Goal: Information Seeking & Learning: Learn about a topic

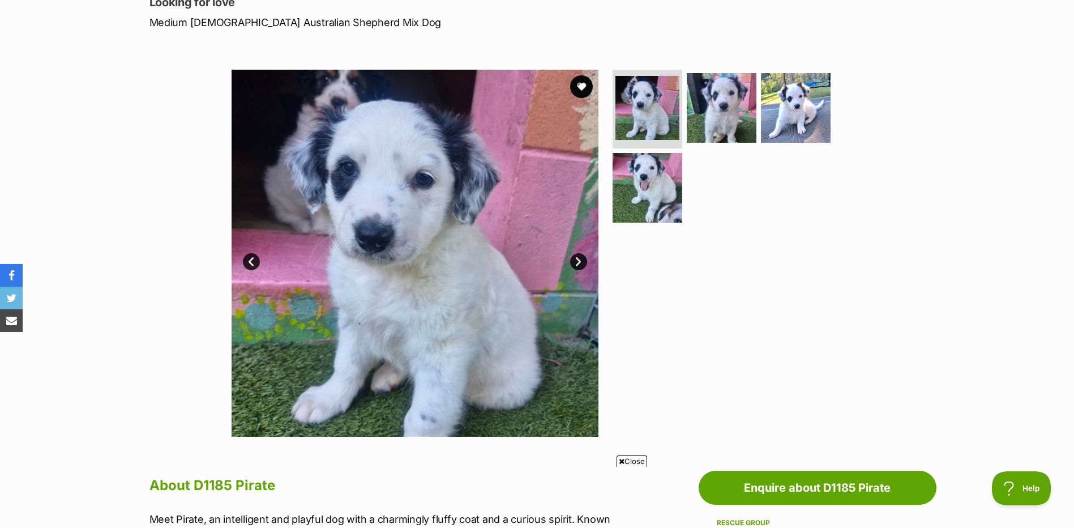
scroll to position [57, 0]
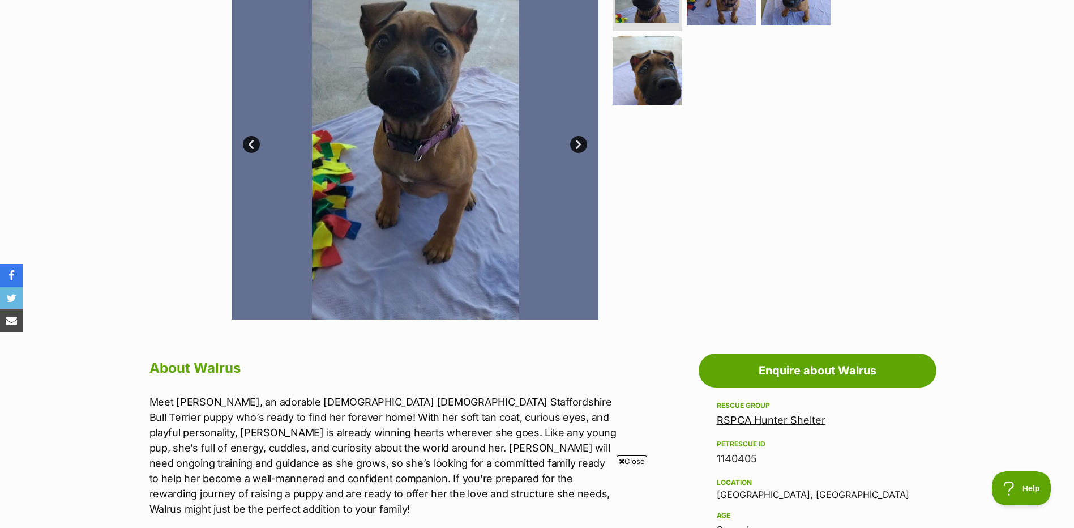
scroll to position [226, 0]
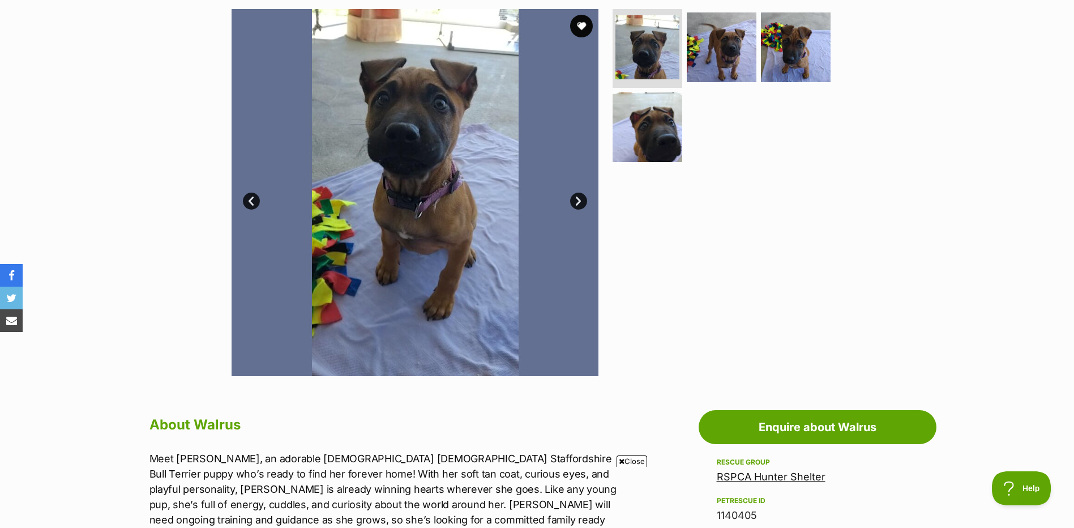
click at [577, 204] on link "Next" at bounding box center [578, 200] width 17 height 17
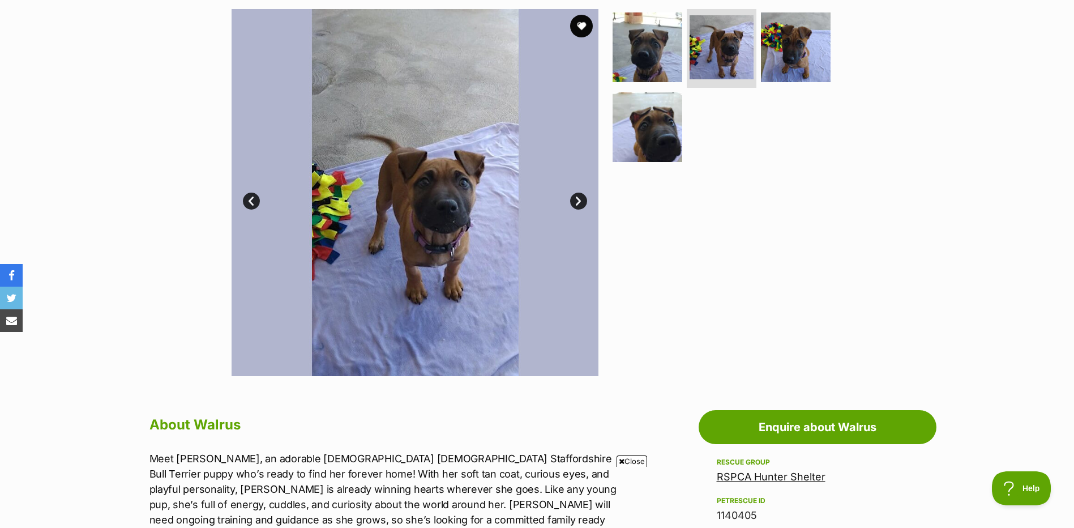
click at [577, 204] on link "Next" at bounding box center [578, 200] width 17 height 17
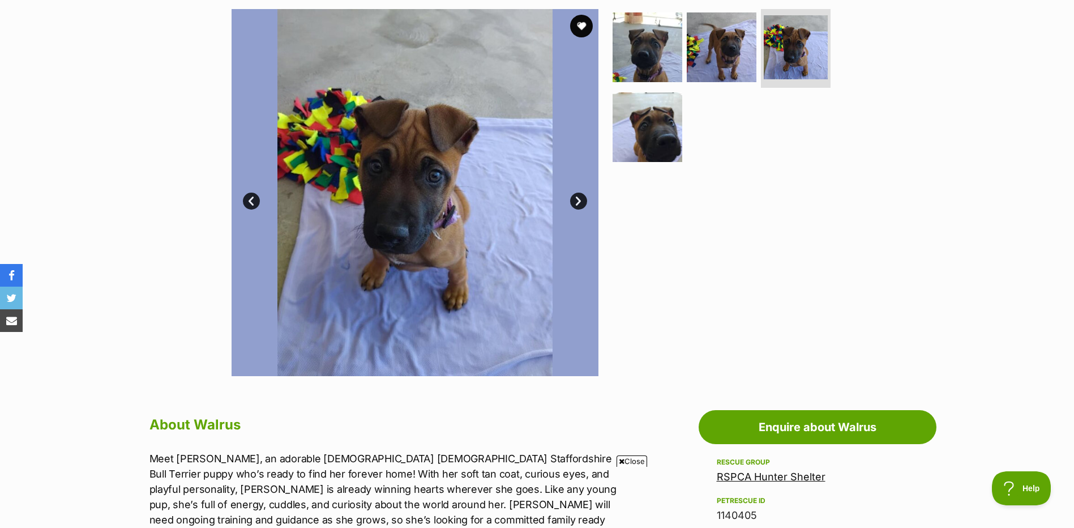
click at [577, 204] on link "Next" at bounding box center [578, 200] width 17 height 17
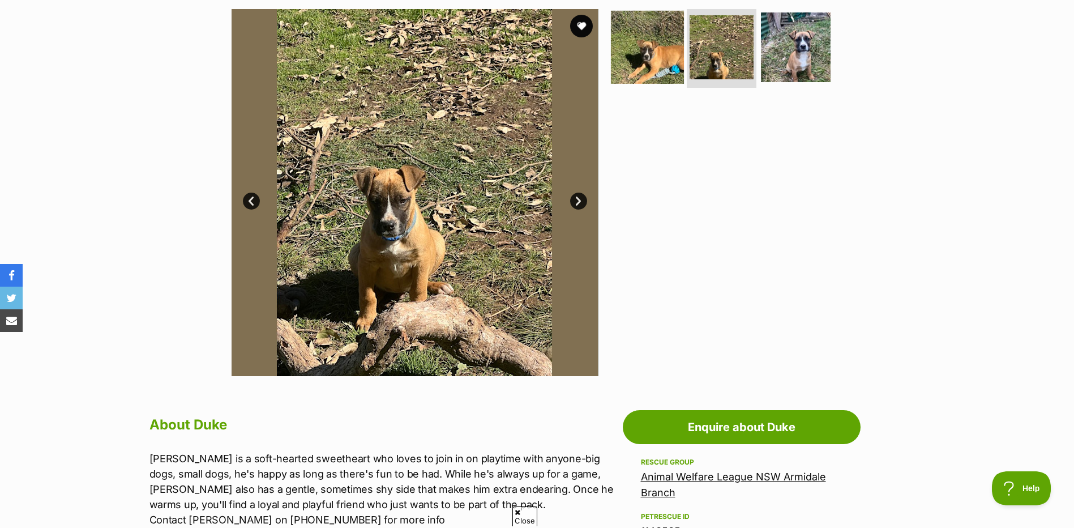
click at [624, 54] on img at bounding box center [647, 46] width 73 height 73
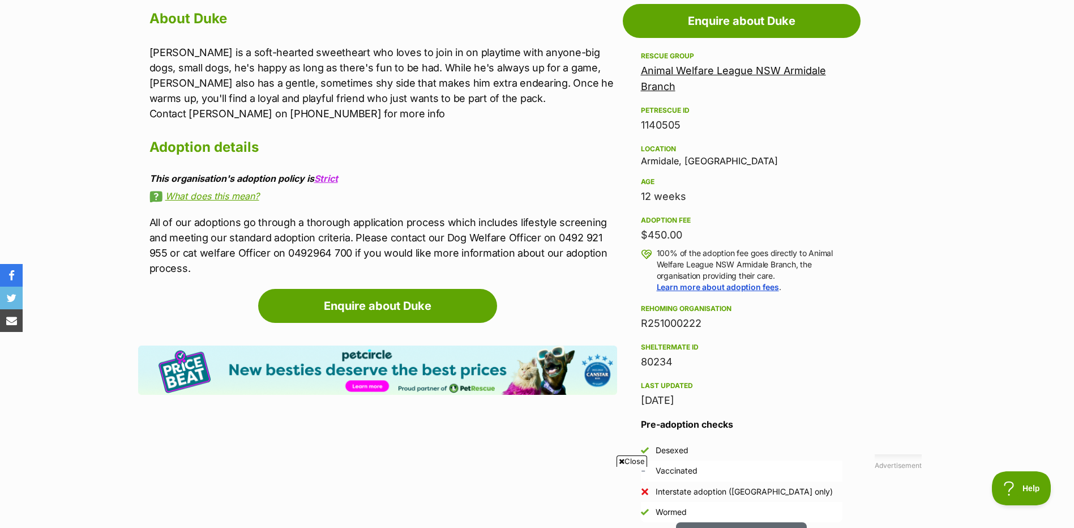
scroll to position [509, 0]
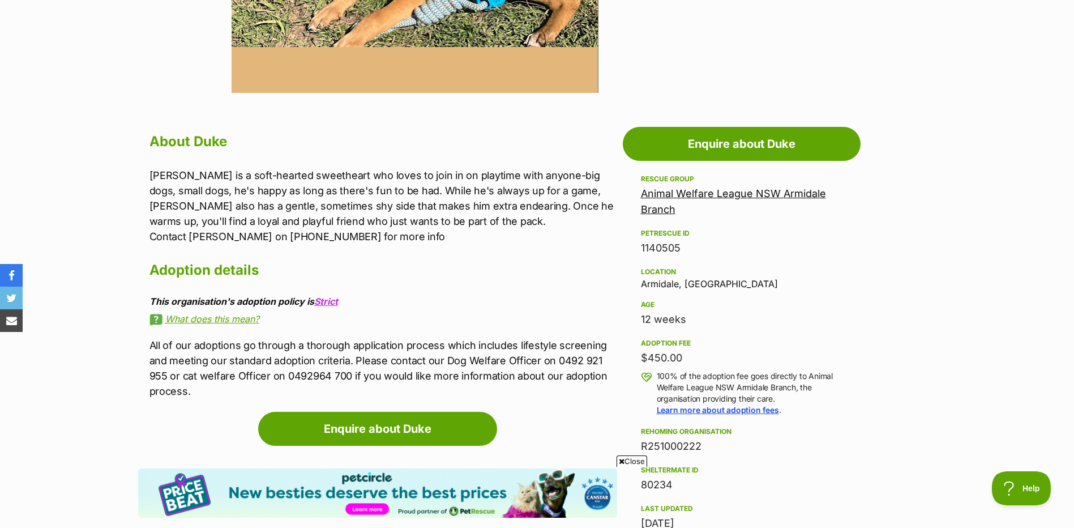
click at [702, 195] on link "Animal Welfare League NSW Armidale Branch" at bounding box center [733, 201] width 185 height 28
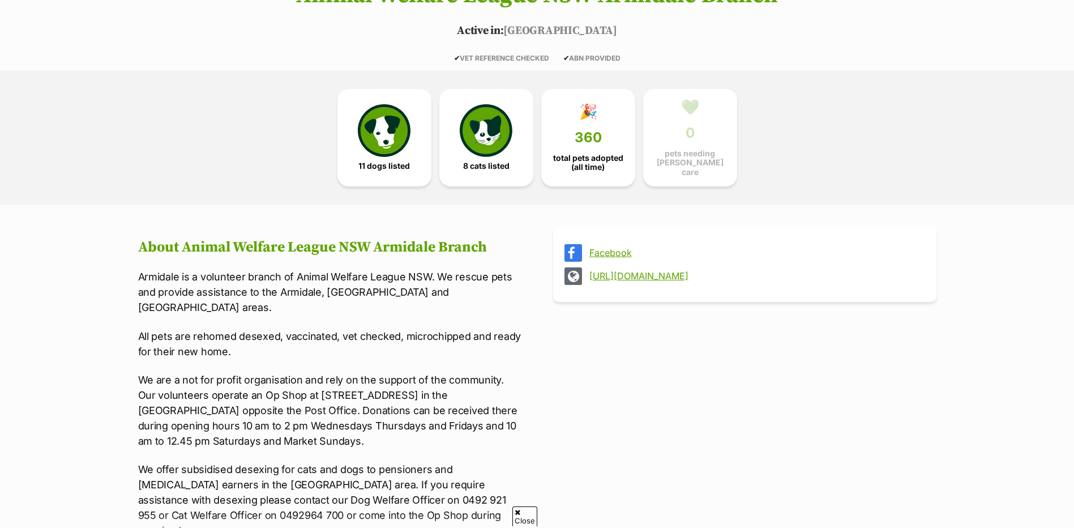
click at [640, 271] on link "http://www.awlnsw.com.au" at bounding box center [754, 276] width 331 height 10
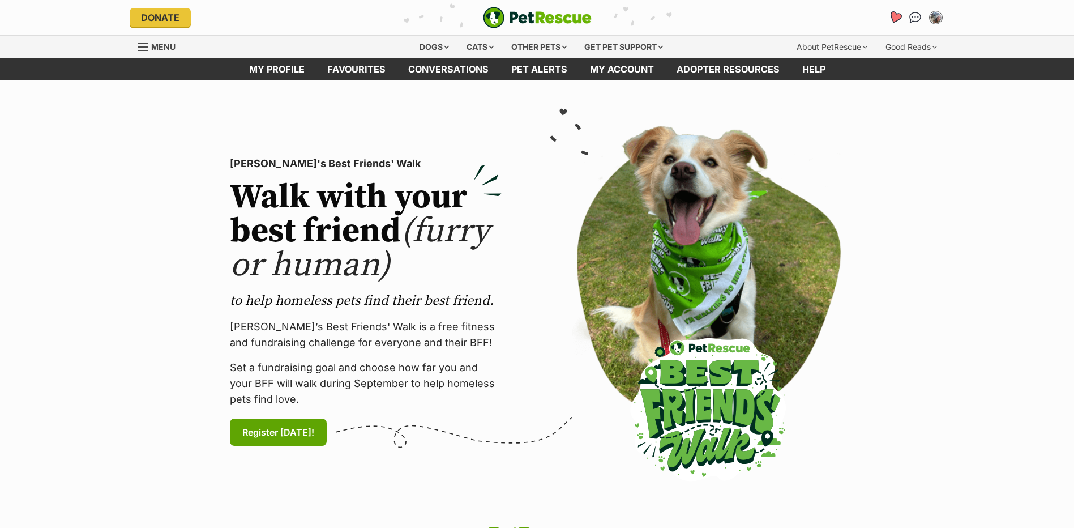
click at [894, 15] on icon "Favourites" at bounding box center [895, 17] width 14 height 13
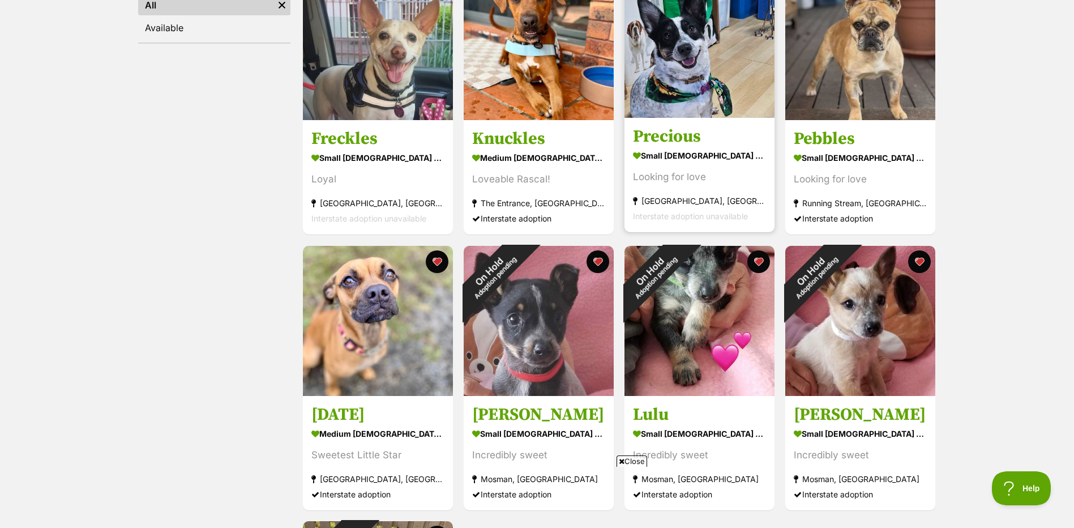
scroll to position [226, 0]
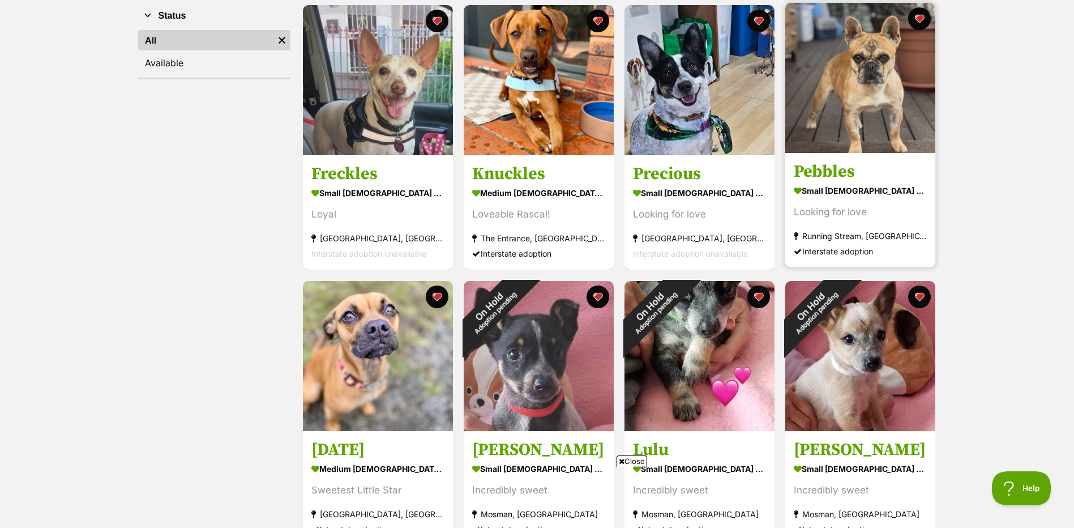
click at [842, 128] on img at bounding box center [860, 78] width 150 height 150
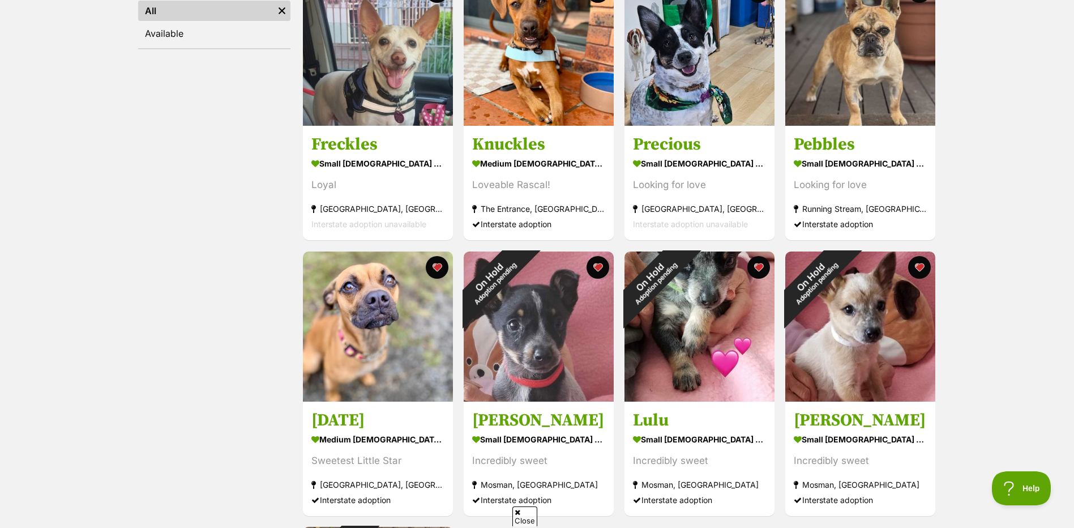
scroll to position [340, 0]
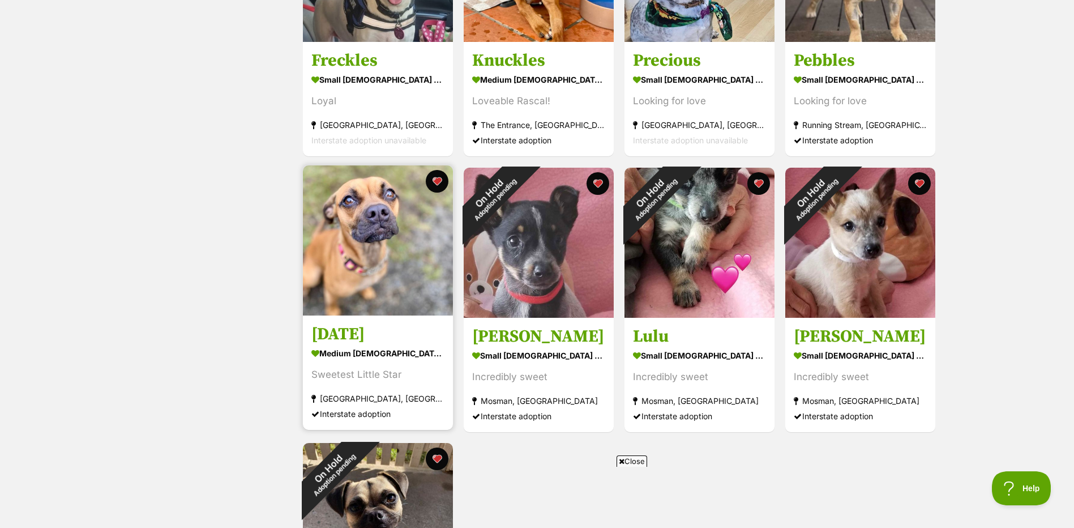
click at [392, 219] on img at bounding box center [378, 240] width 150 height 150
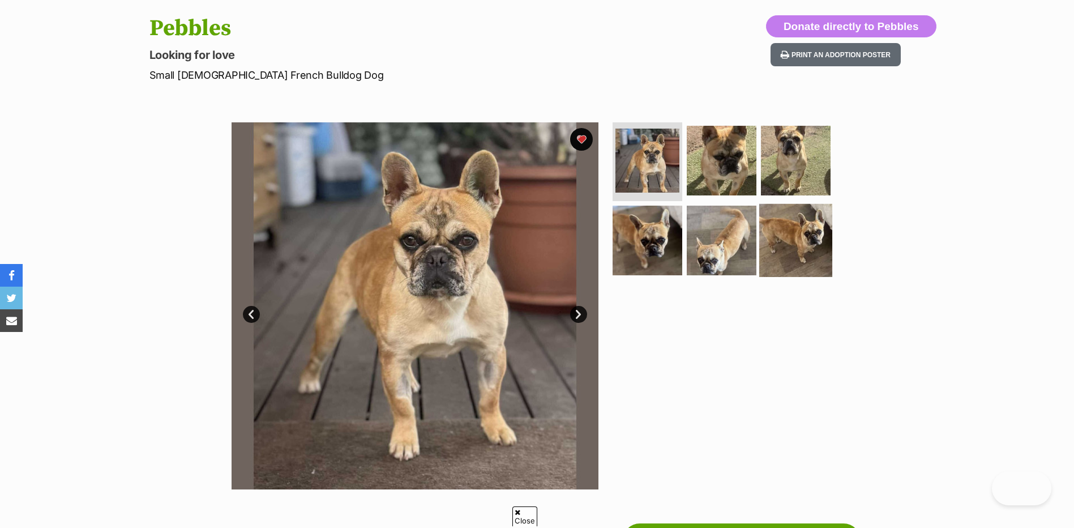
click at [796, 225] on img at bounding box center [795, 240] width 73 height 73
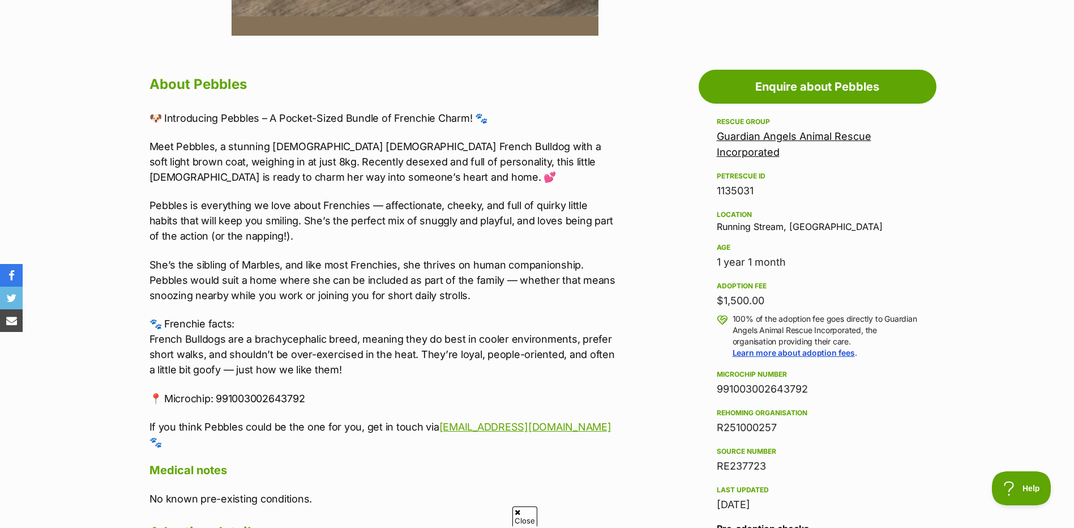
scroll to position [566, 0]
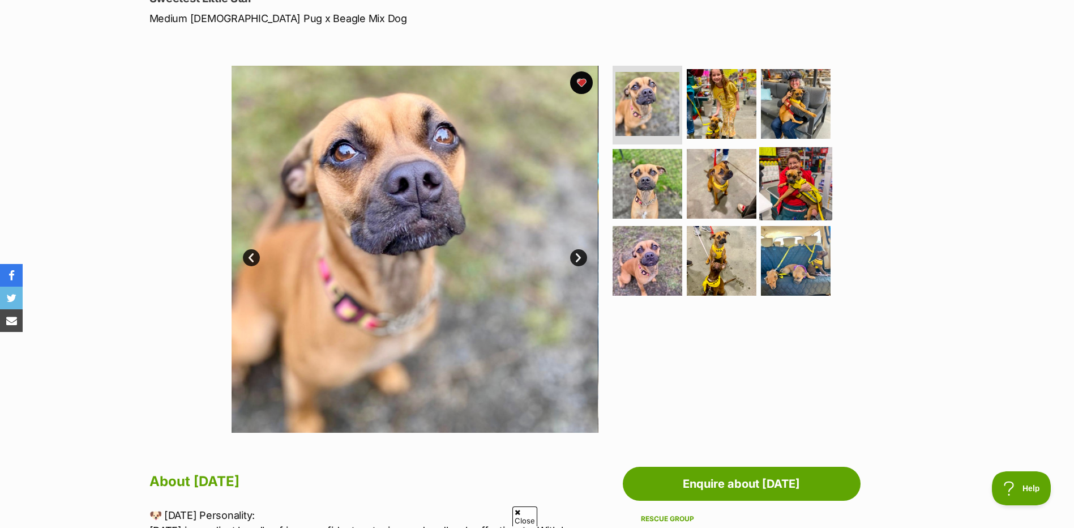
click at [805, 202] on img at bounding box center [795, 183] width 73 height 73
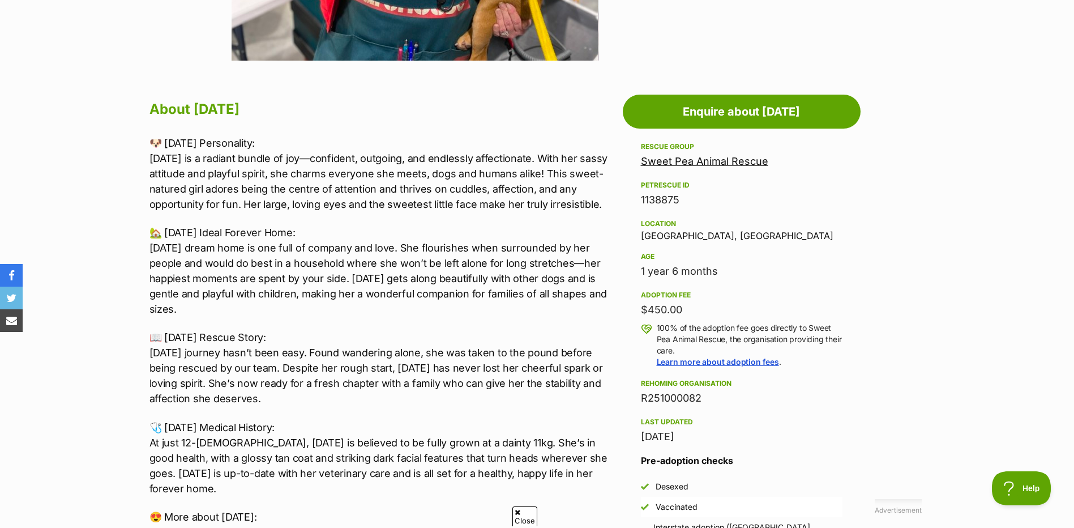
scroll to position [509, 0]
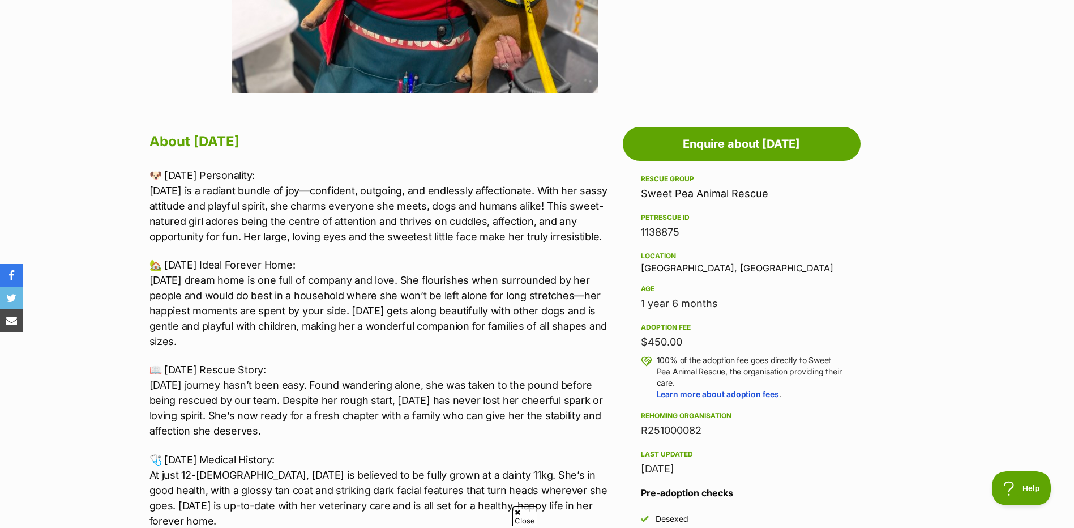
click at [747, 194] on link "Sweet Pea Animal Rescue" at bounding box center [704, 193] width 127 height 12
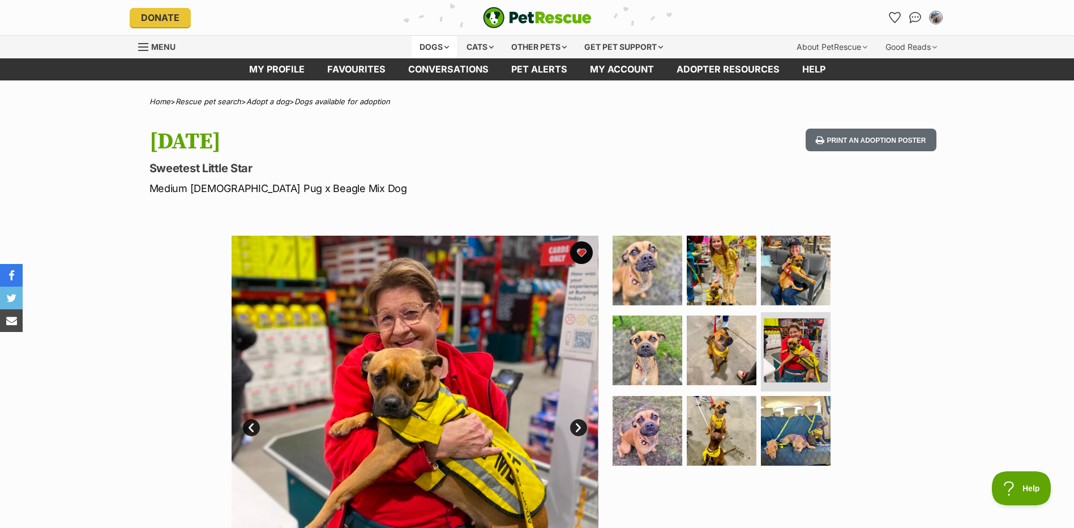
scroll to position [0, 0]
click at [438, 48] on div "Dogs" at bounding box center [434, 47] width 45 height 23
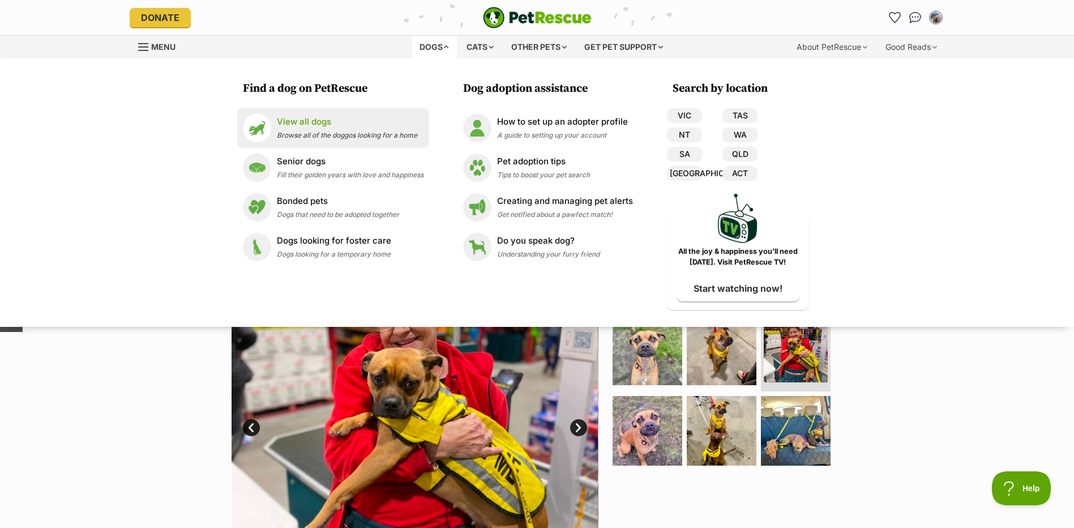
click at [362, 109] on li "View all dogs Browse all of the doggos looking for a home" at bounding box center [333, 128] width 192 height 40
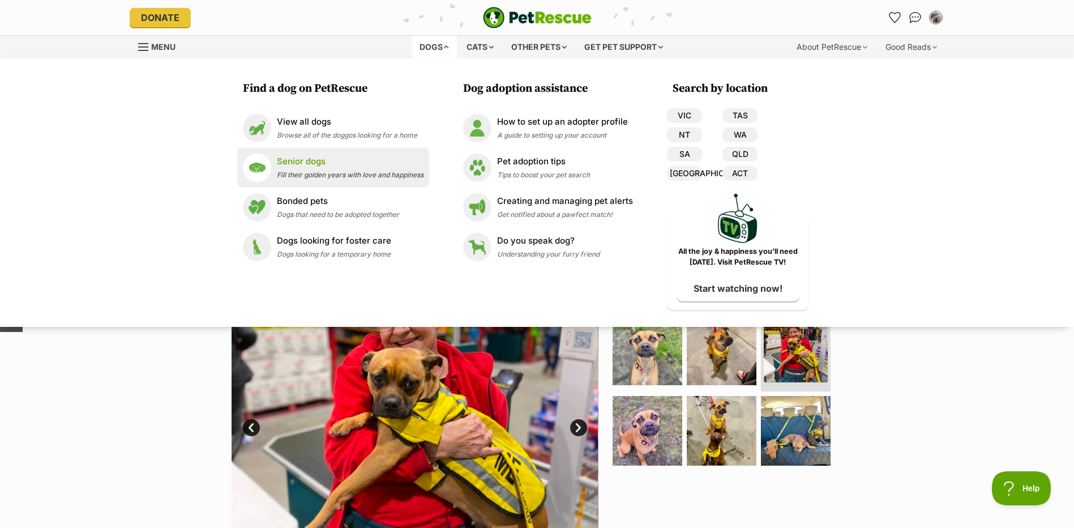
click at [315, 148] on li "Senior dogs Fill their golden years with love and happiness" at bounding box center [333, 168] width 192 height 40
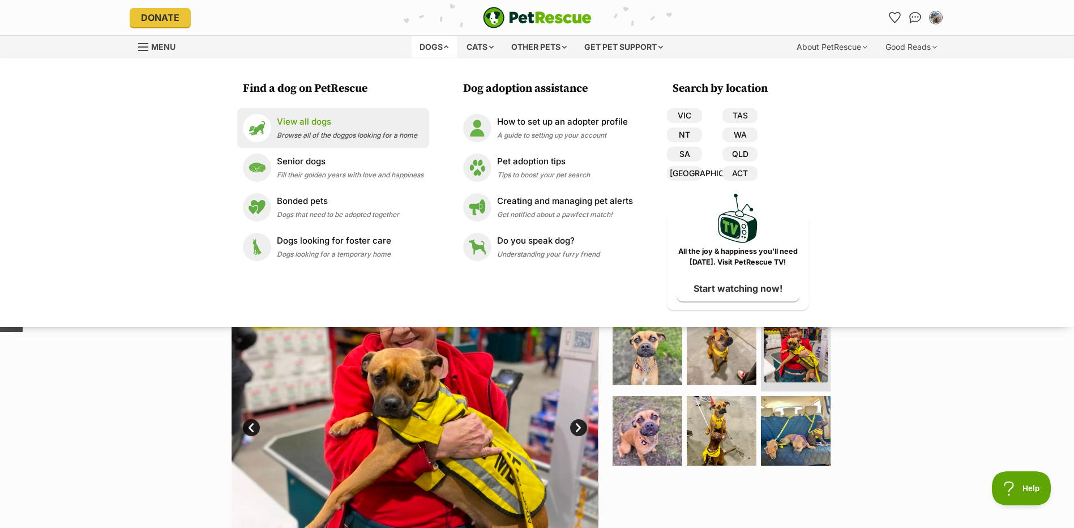
click at [313, 136] on span "Browse all of the doggos looking for a home" at bounding box center [347, 135] width 140 height 8
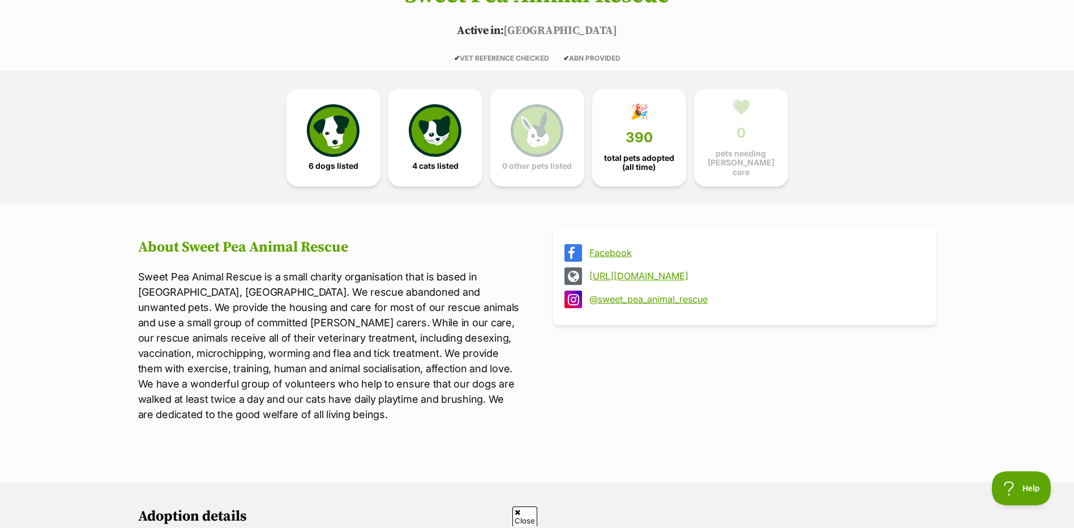
click at [721, 271] on link "https://www.sweetpeaanimalrescue.com.au/" at bounding box center [754, 276] width 331 height 10
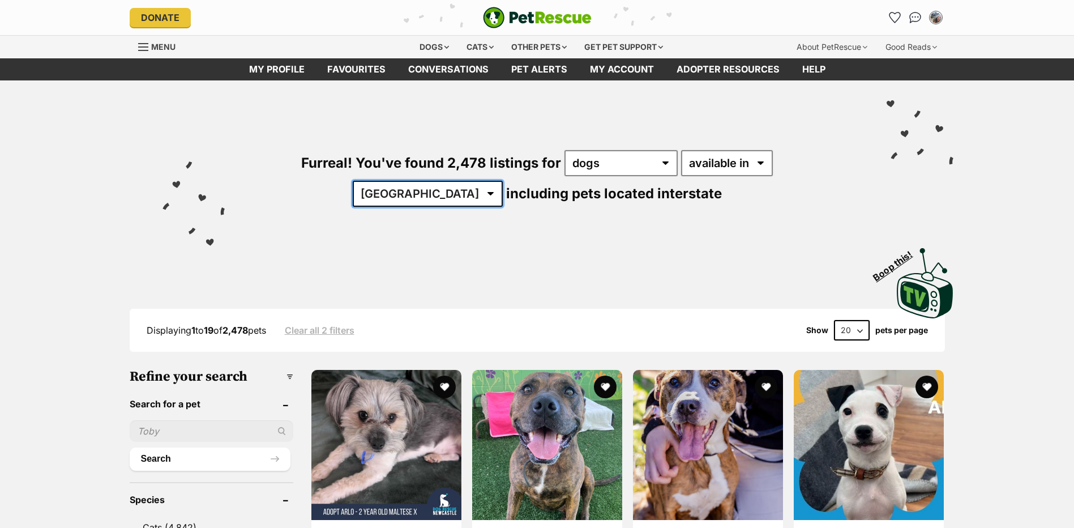
click at [503, 181] on select "[GEOGRAPHIC_DATA] [GEOGRAPHIC_DATA] [GEOGRAPHIC_DATA] [GEOGRAPHIC_DATA] [GEOGRA…" at bounding box center [428, 194] width 150 height 26
select select "[GEOGRAPHIC_DATA]"
click at [503, 181] on select "Australia ACT NSW NT QLD SA TAS VIC WA" at bounding box center [428, 194] width 150 height 26
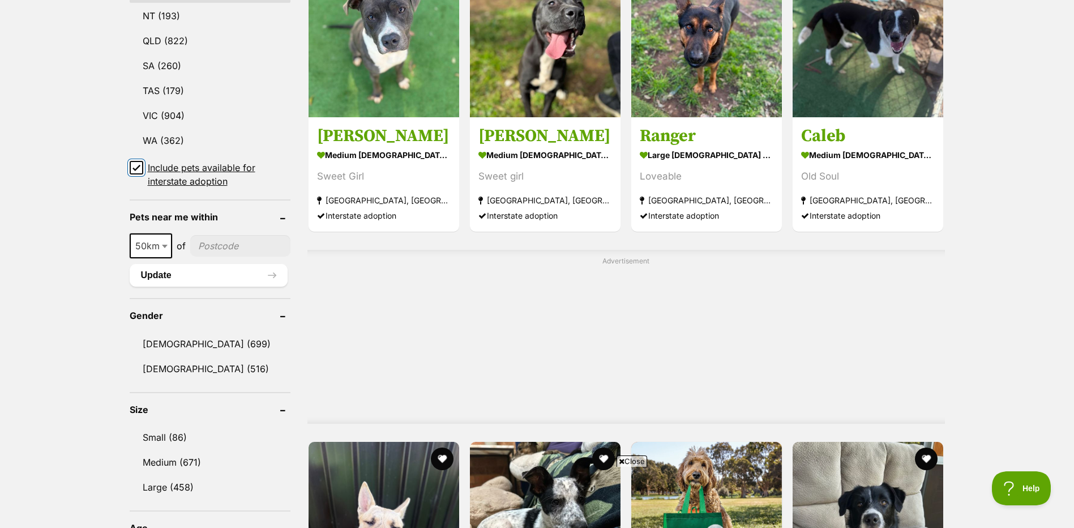
click at [142, 161] on input "Include pets available for interstate adoption" at bounding box center [137, 168] width 14 height 14
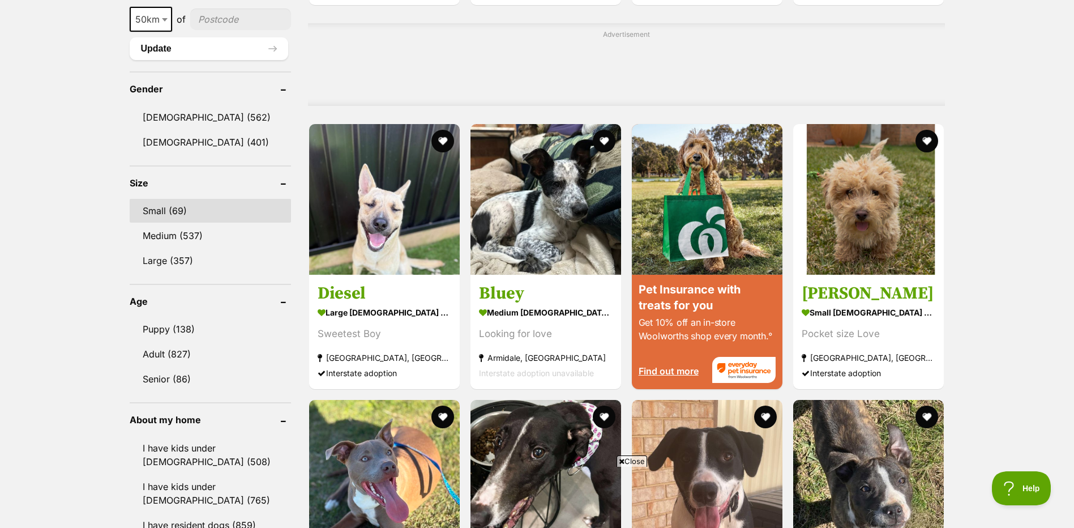
click at [167, 199] on link "Small (69)" at bounding box center [210, 211] width 161 height 24
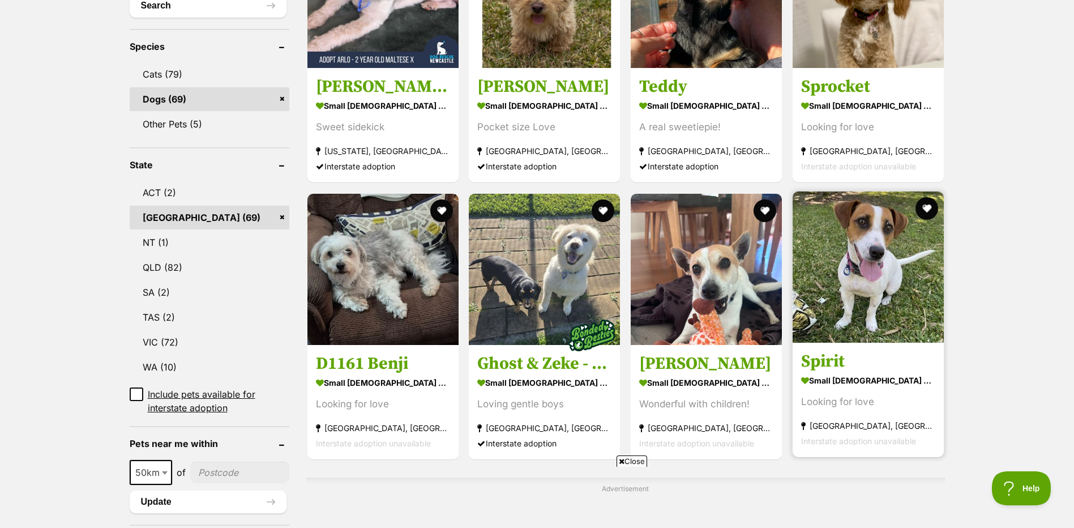
click at [913, 232] on img at bounding box center [868, 266] width 151 height 151
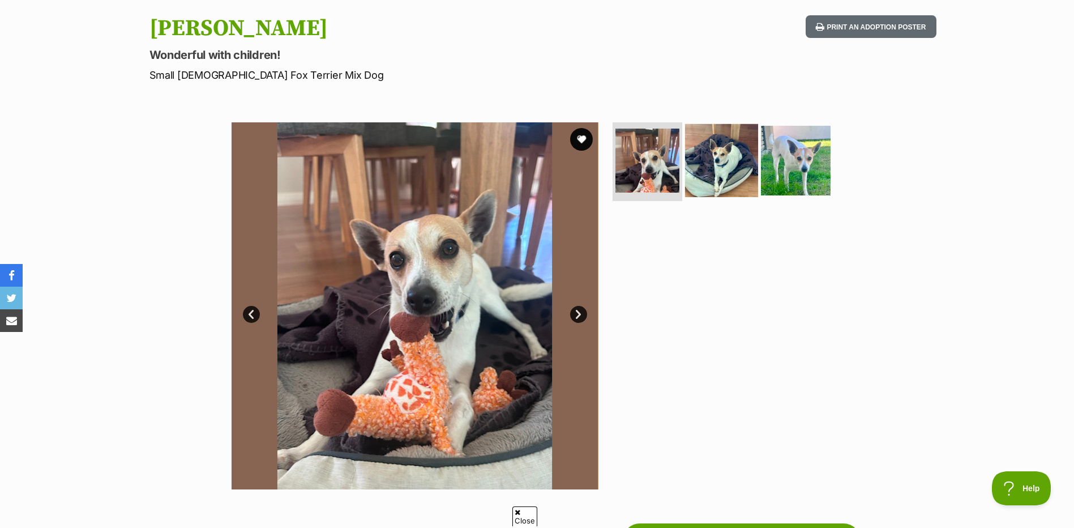
click at [694, 173] on img at bounding box center [721, 159] width 73 height 73
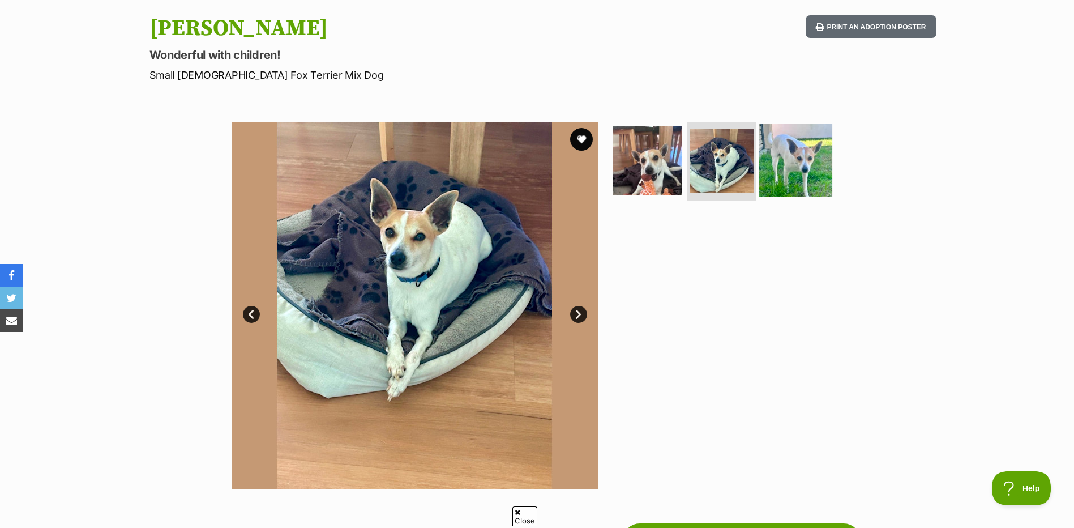
click at [806, 175] on img at bounding box center [795, 159] width 73 height 73
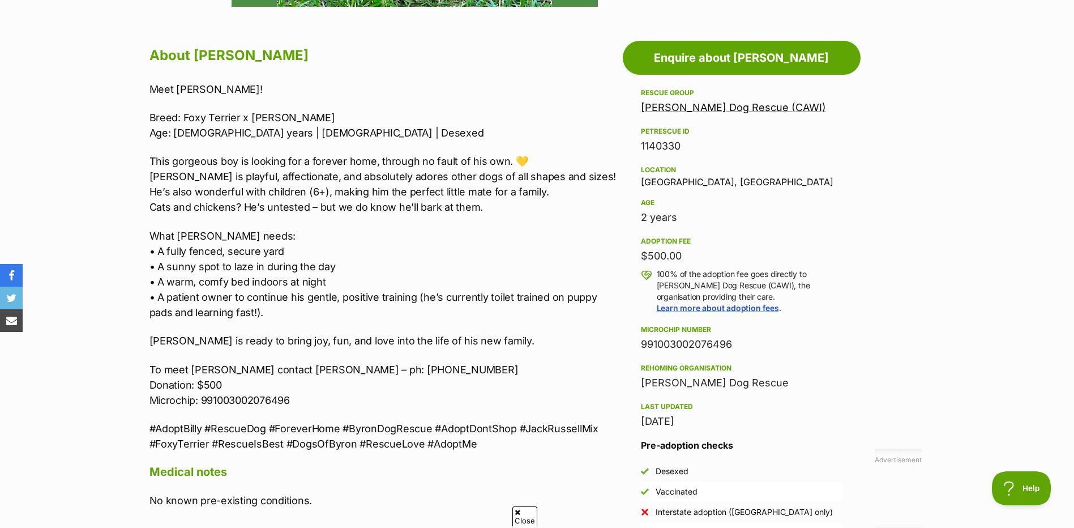
scroll to position [623, 0]
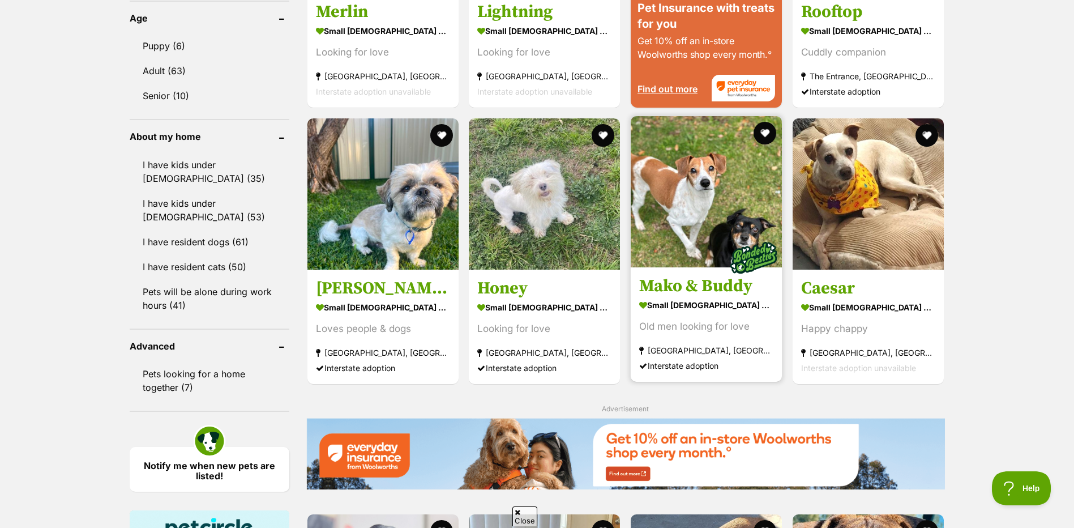
scroll to position [1245, 0]
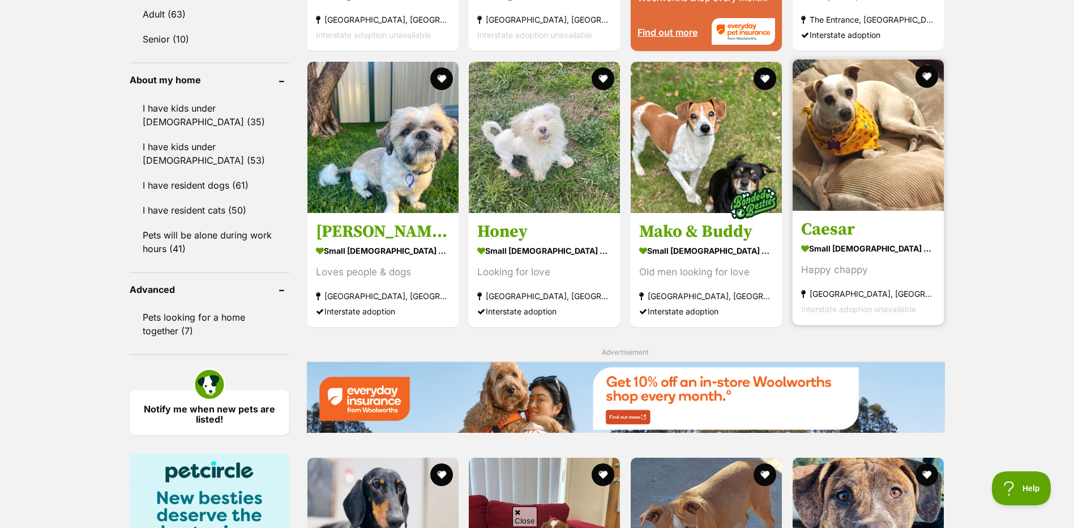
click at [887, 96] on img at bounding box center [868, 134] width 151 height 151
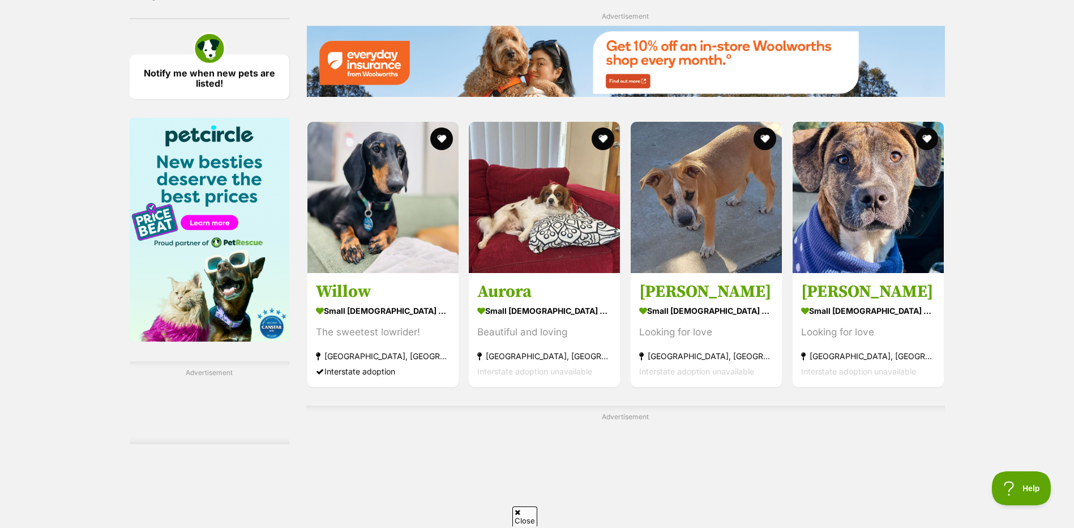
scroll to position [1585, 0]
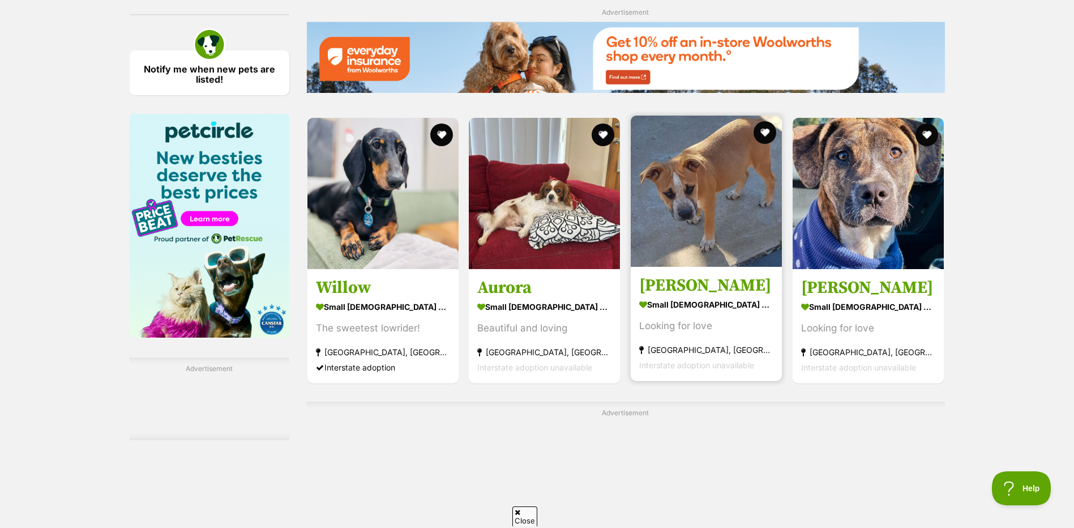
click at [716, 215] on img at bounding box center [706, 190] width 151 height 151
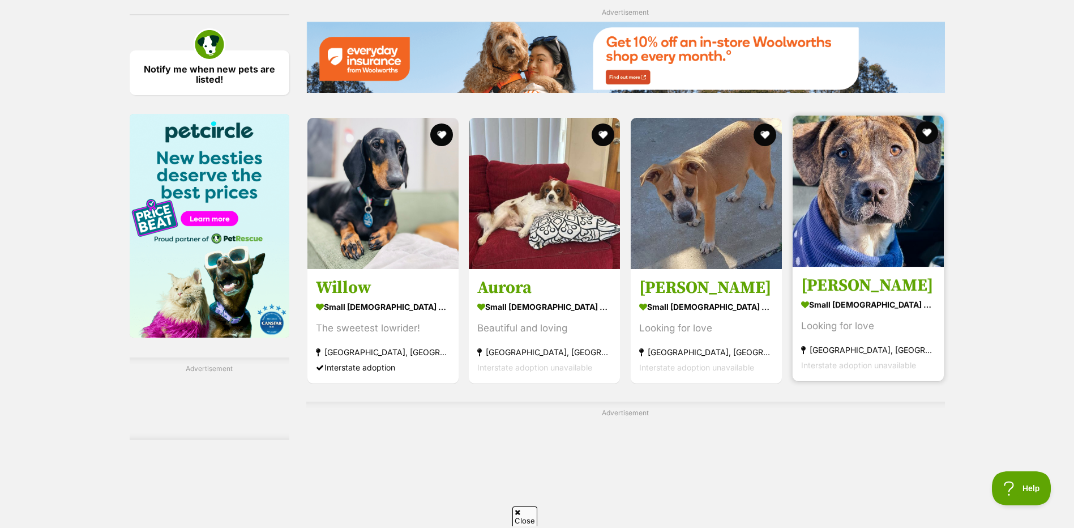
scroll to position [0, 0]
click at [918, 199] on img at bounding box center [868, 190] width 151 height 151
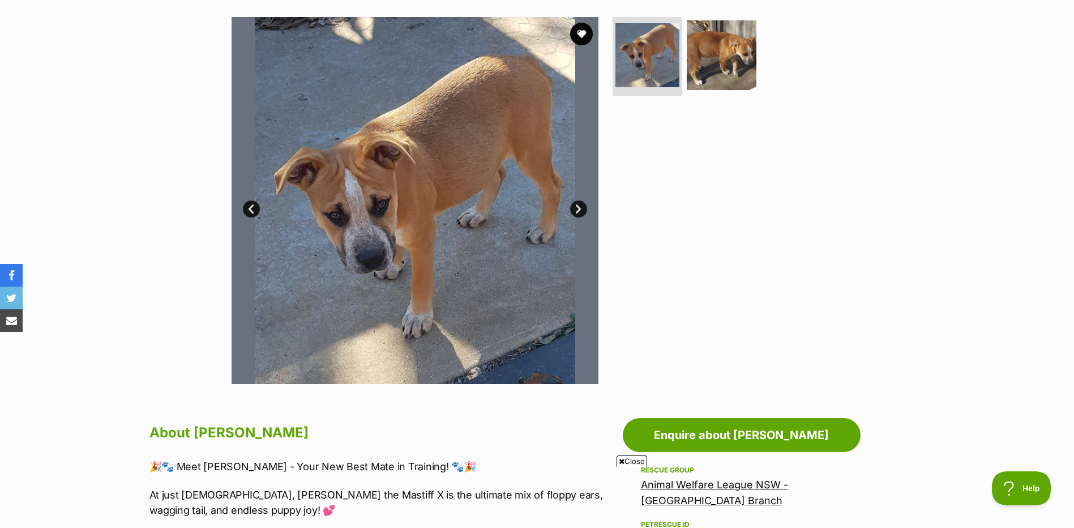
scroll to position [113, 0]
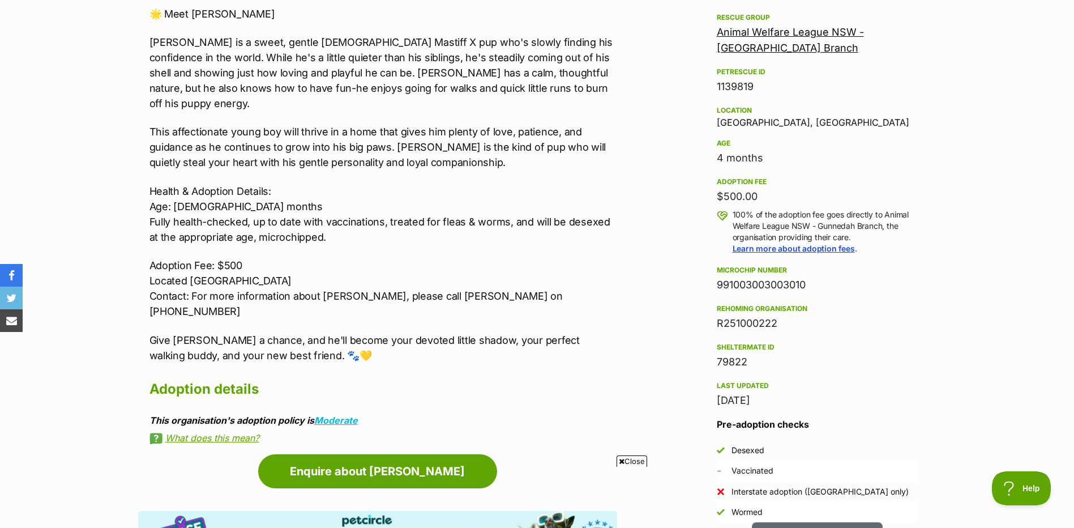
scroll to position [679, 0]
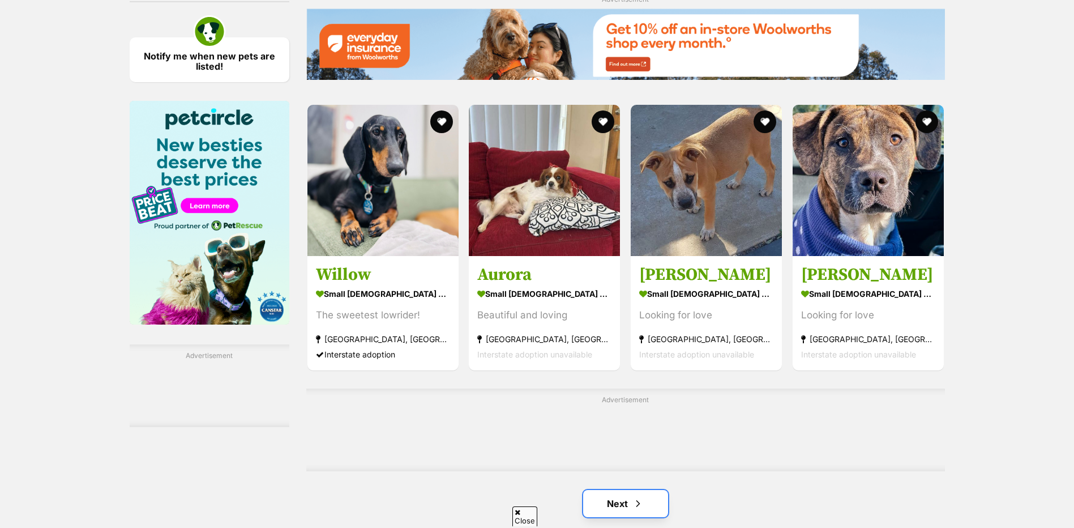
click at [652, 490] on link "Next" at bounding box center [625, 503] width 85 height 27
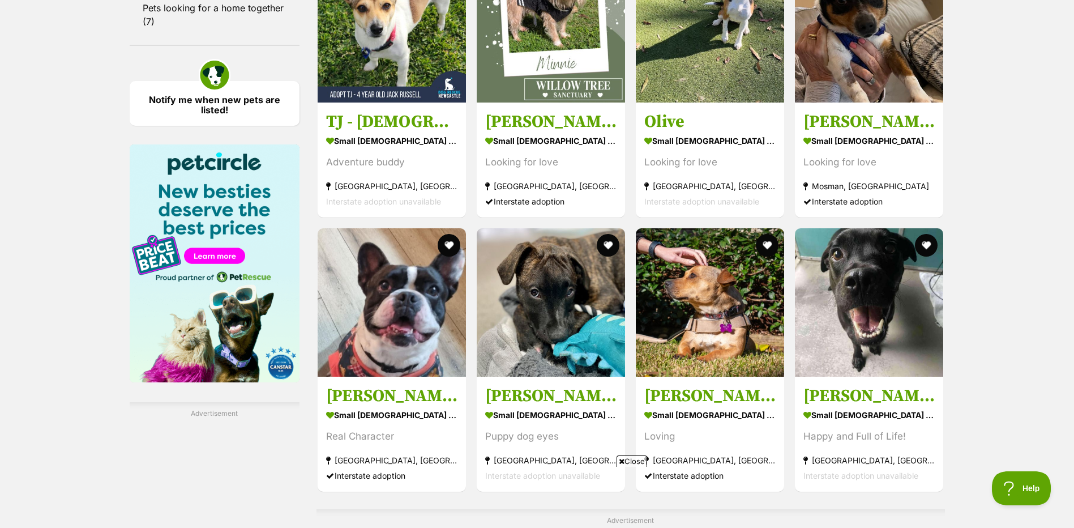
scroll to position [1585, 0]
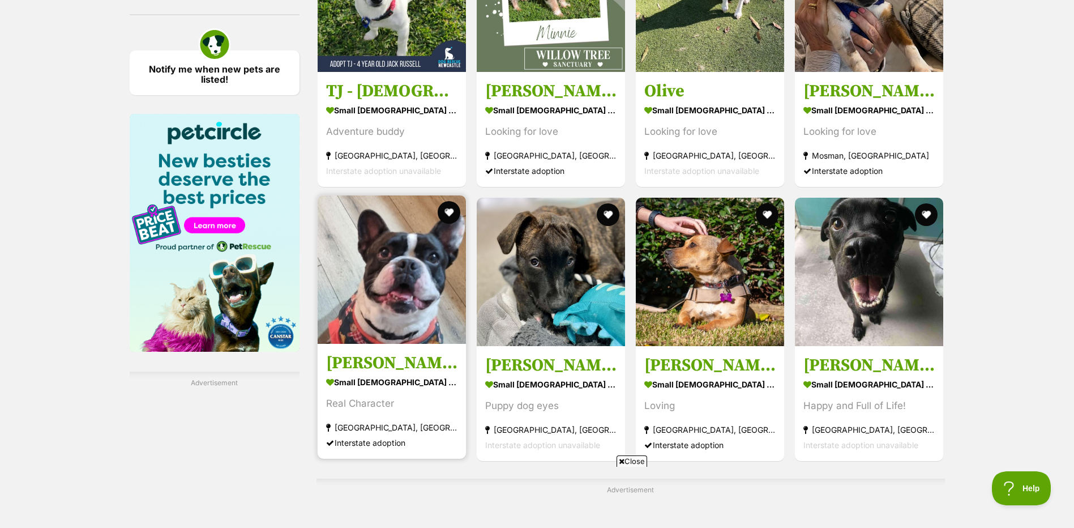
click at [364, 213] on img at bounding box center [392, 269] width 148 height 148
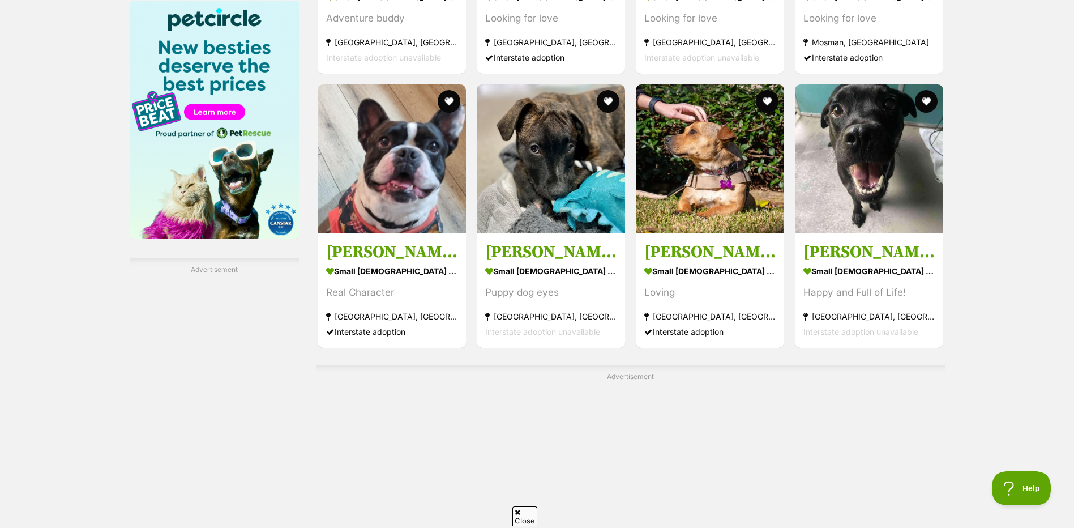
scroll to position [0, 0]
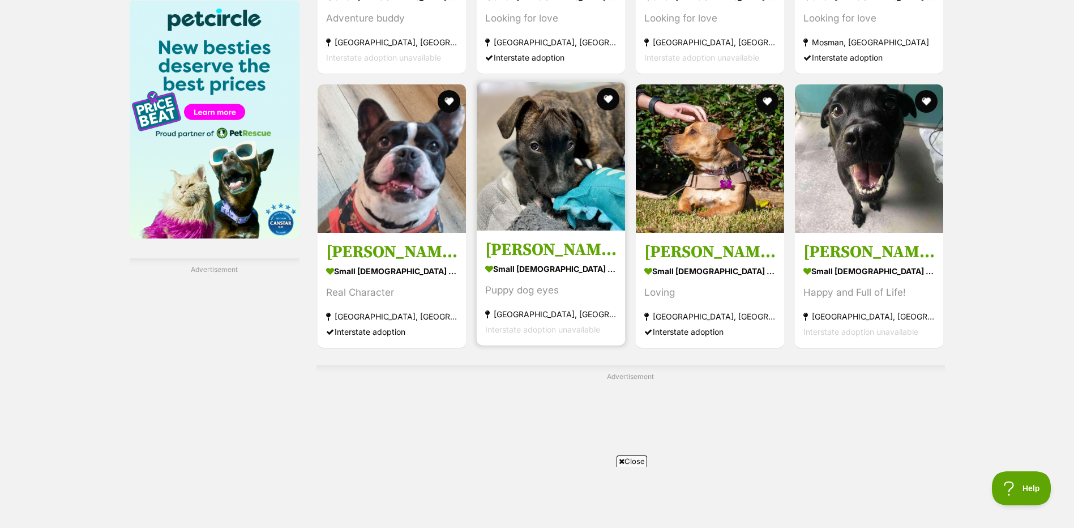
click at [522, 147] on img at bounding box center [551, 156] width 148 height 148
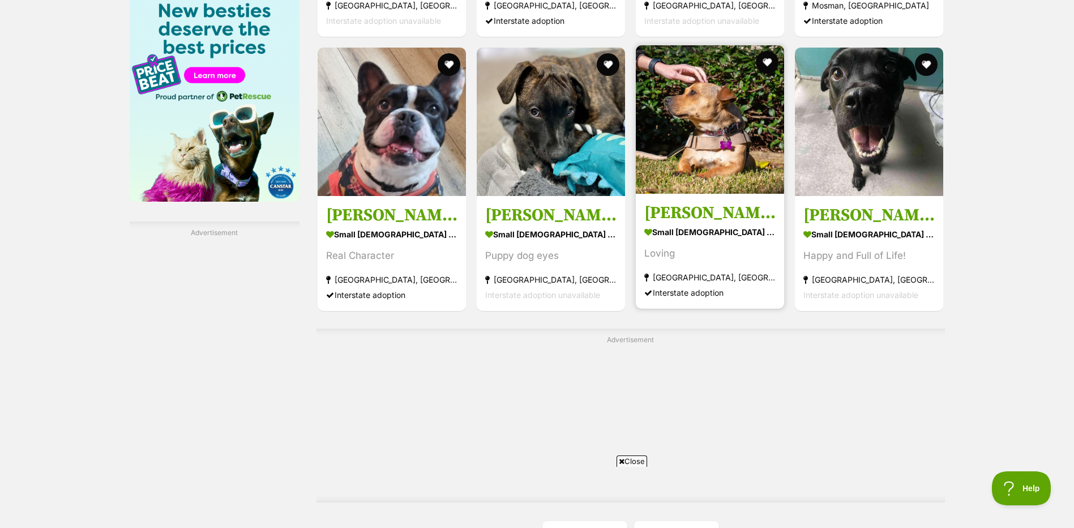
scroll to position [1755, 0]
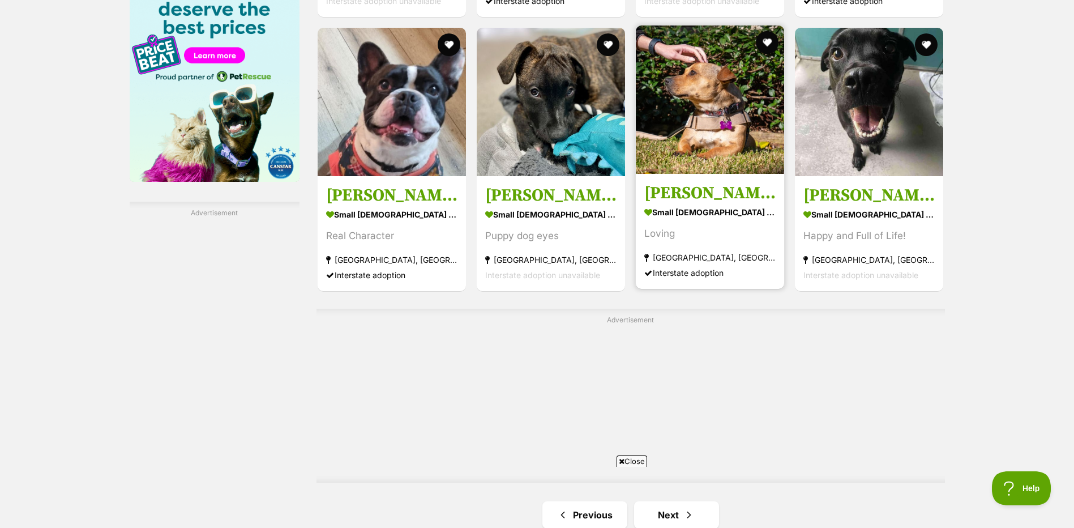
click at [768, 71] on img at bounding box center [710, 99] width 148 height 148
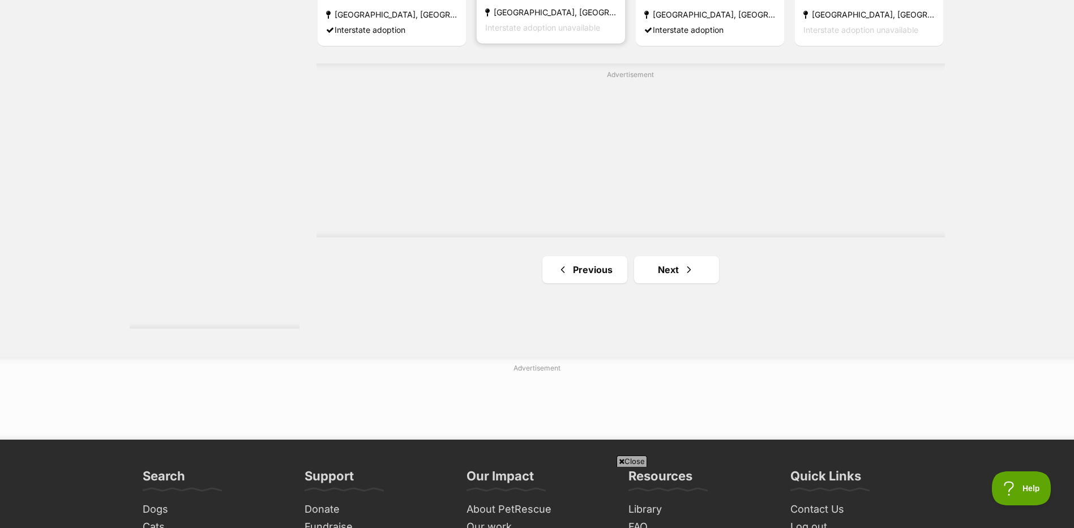
scroll to position [2094, 0]
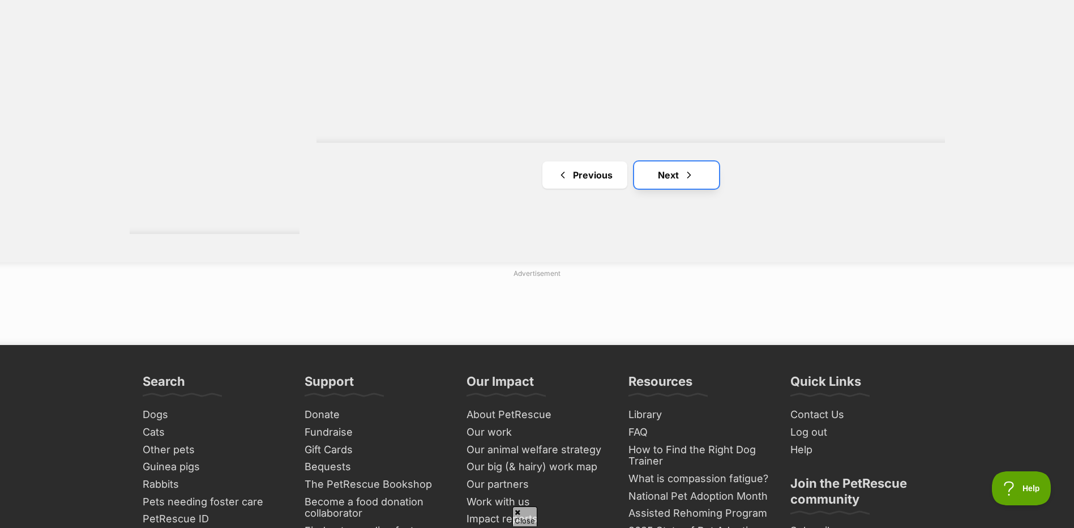
click at [671, 161] on link "Next" at bounding box center [676, 174] width 85 height 27
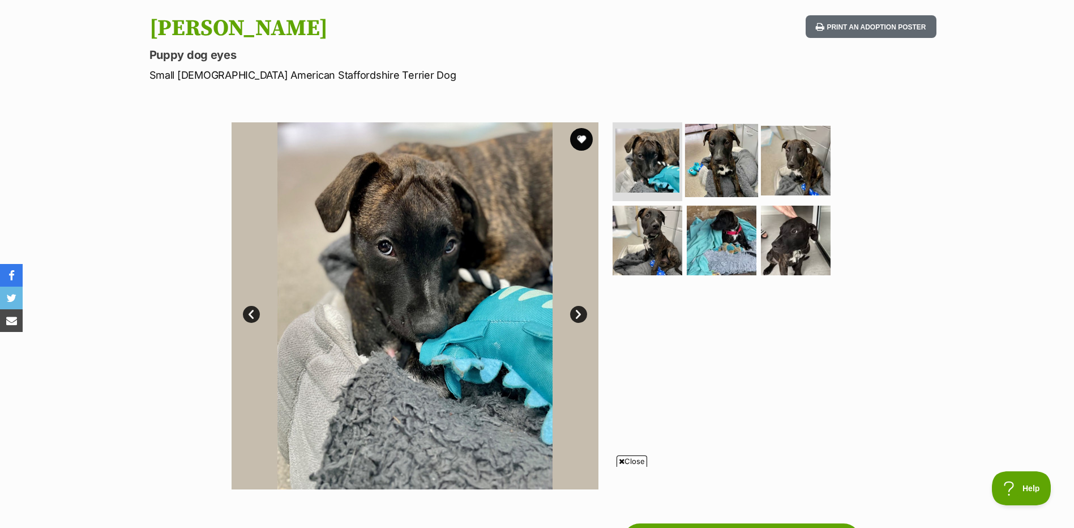
click at [722, 173] on img at bounding box center [721, 159] width 73 height 73
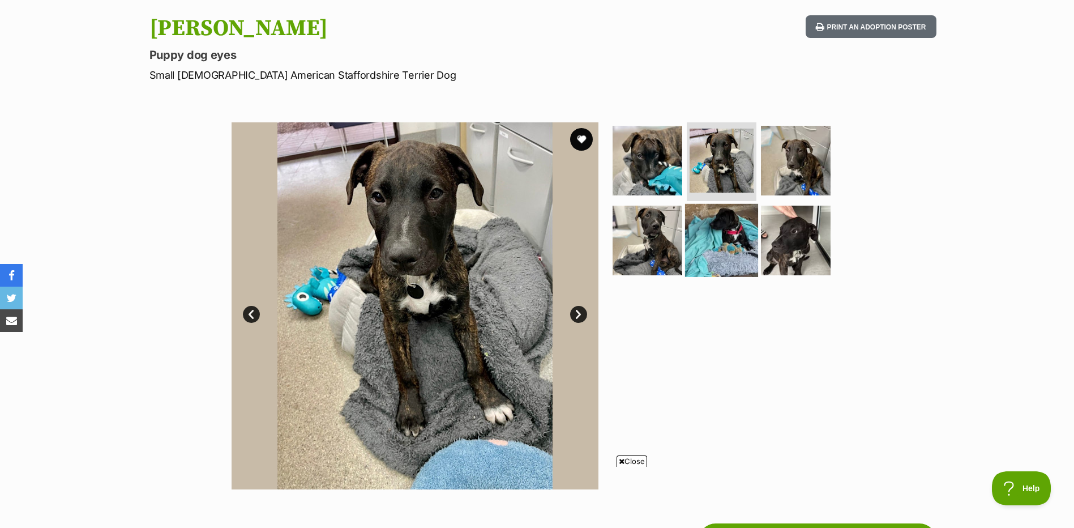
click at [725, 219] on img at bounding box center [721, 240] width 73 height 73
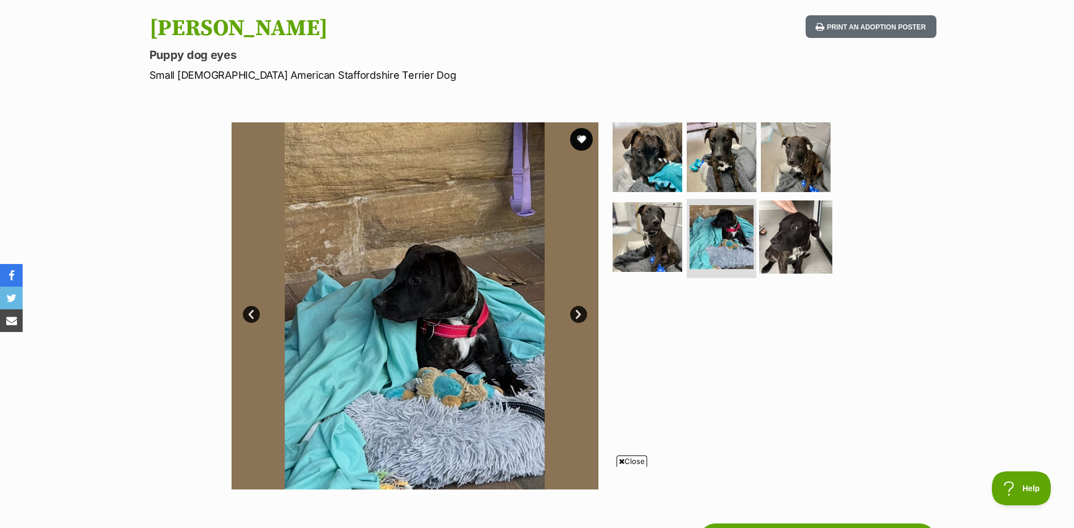
click at [793, 225] on img at bounding box center [795, 236] width 73 height 73
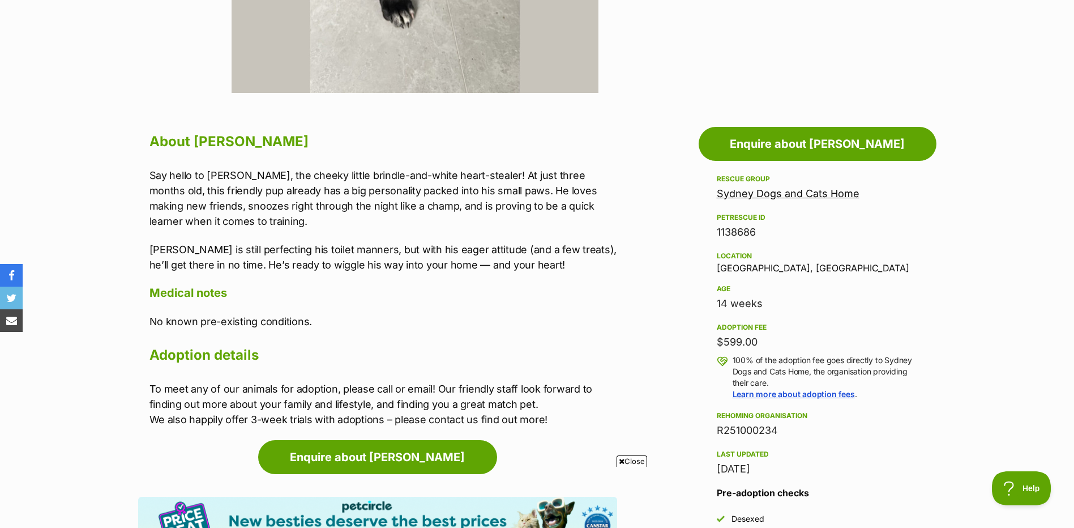
scroll to position [566, 0]
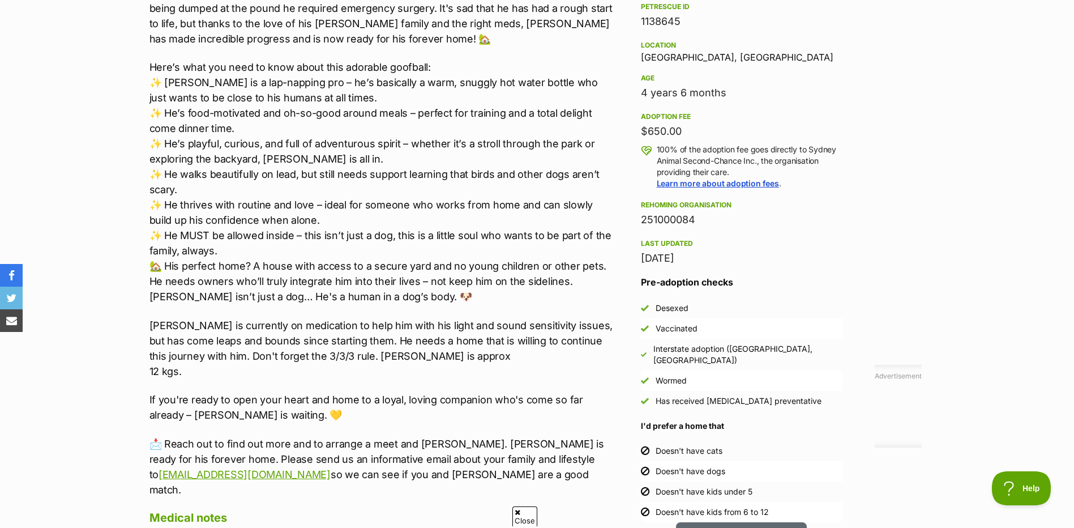
scroll to position [736, 0]
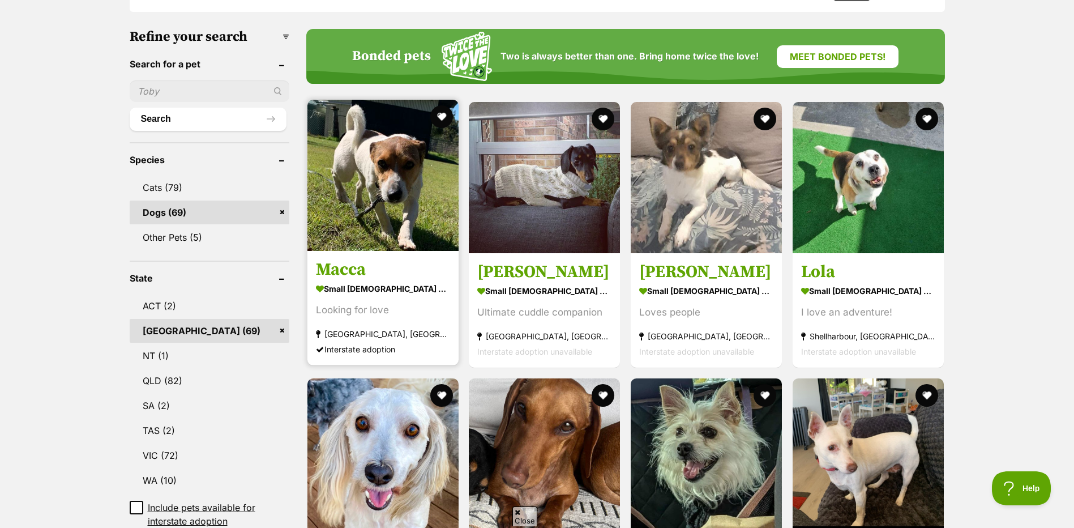
click at [415, 127] on img at bounding box center [382, 175] width 151 height 151
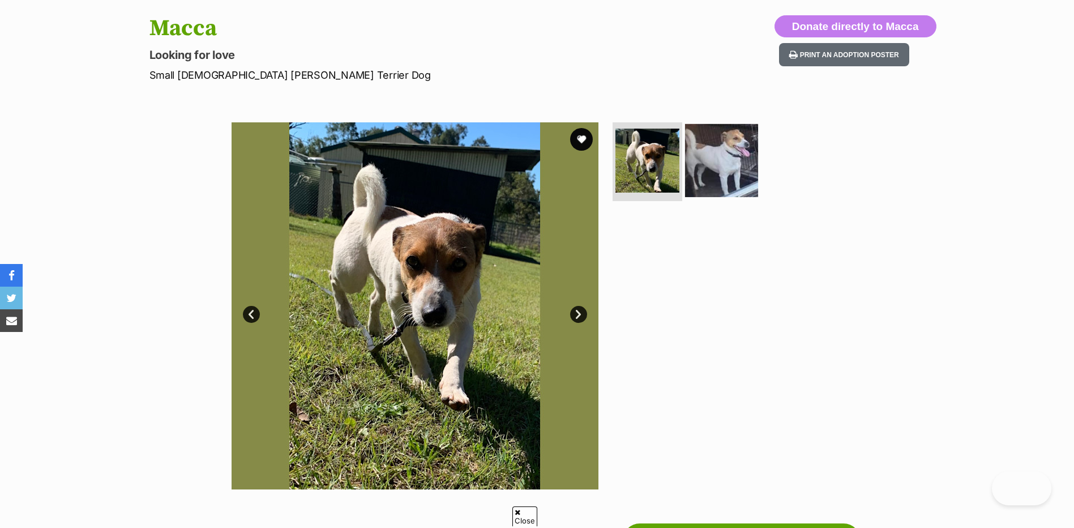
click at [736, 157] on img at bounding box center [721, 159] width 73 height 73
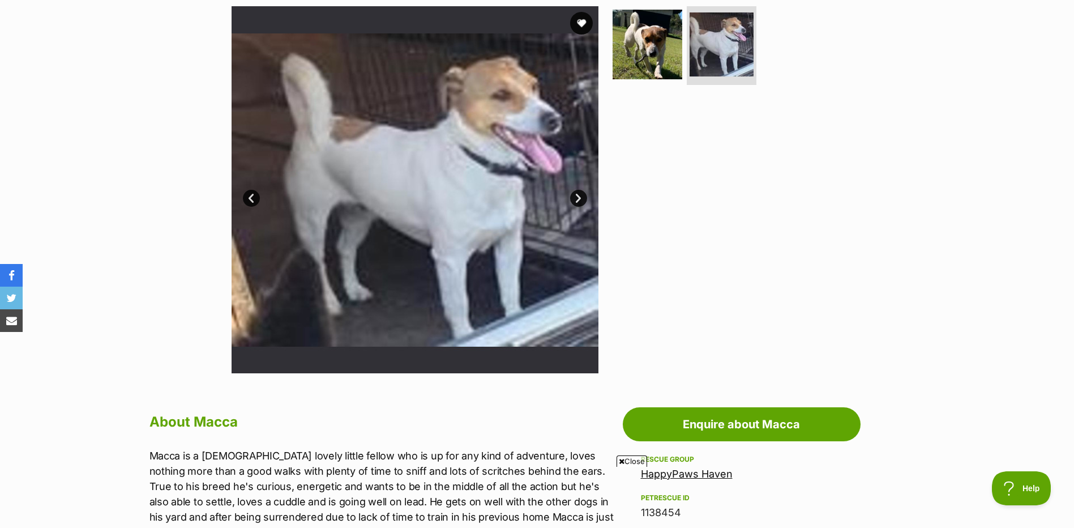
scroll to position [170, 0]
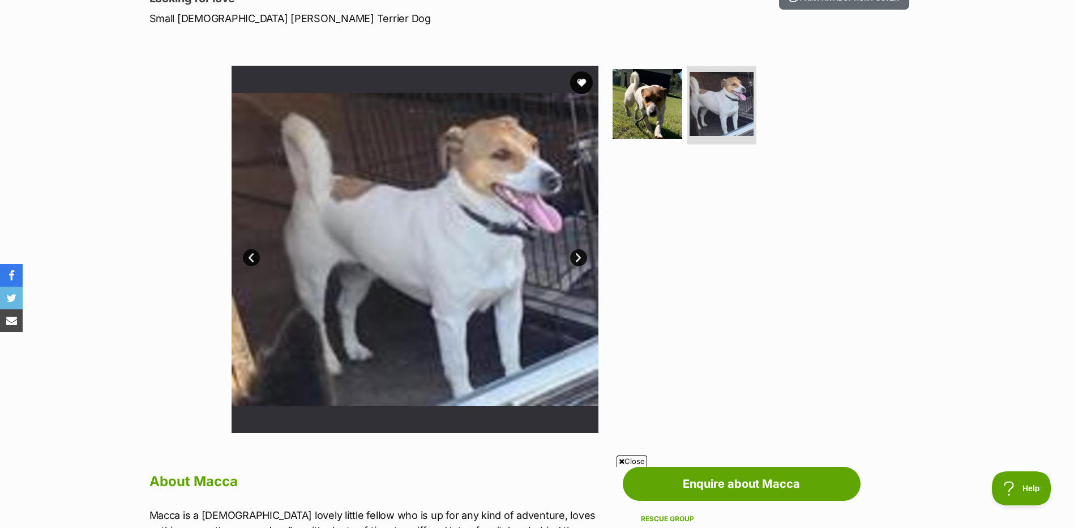
click at [580, 259] on link "Next" at bounding box center [578, 257] width 17 height 17
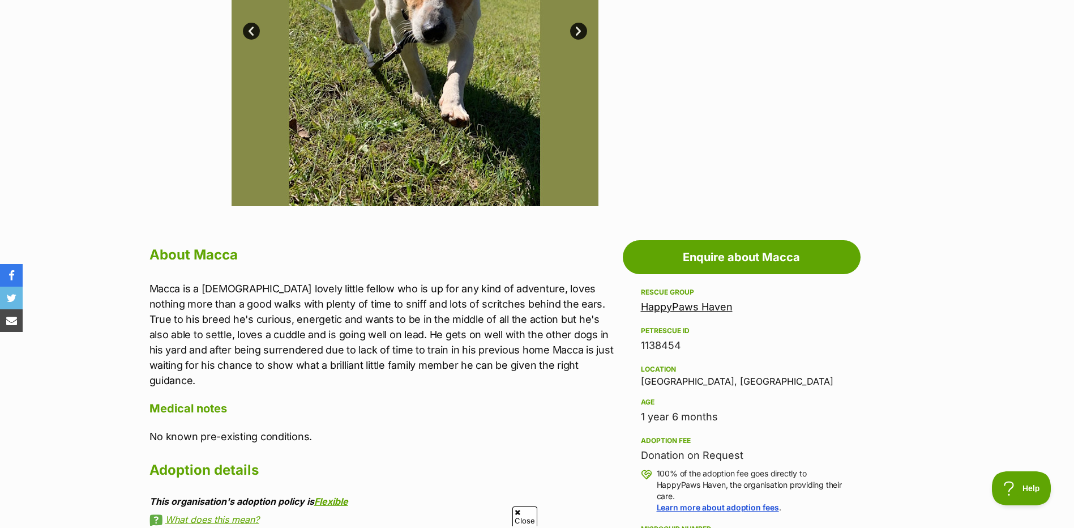
scroll to position [0, 0]
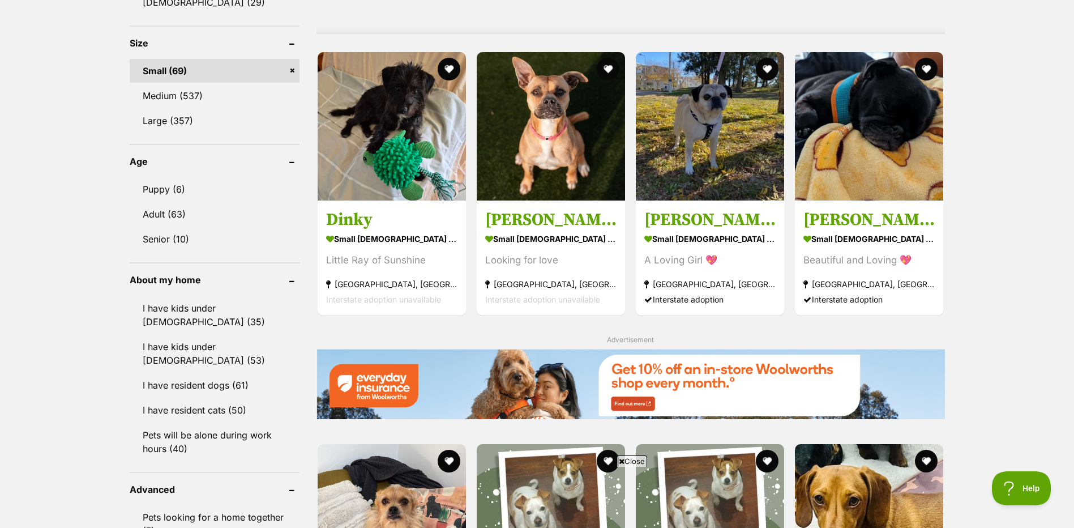
scroll to position [1019, 0]
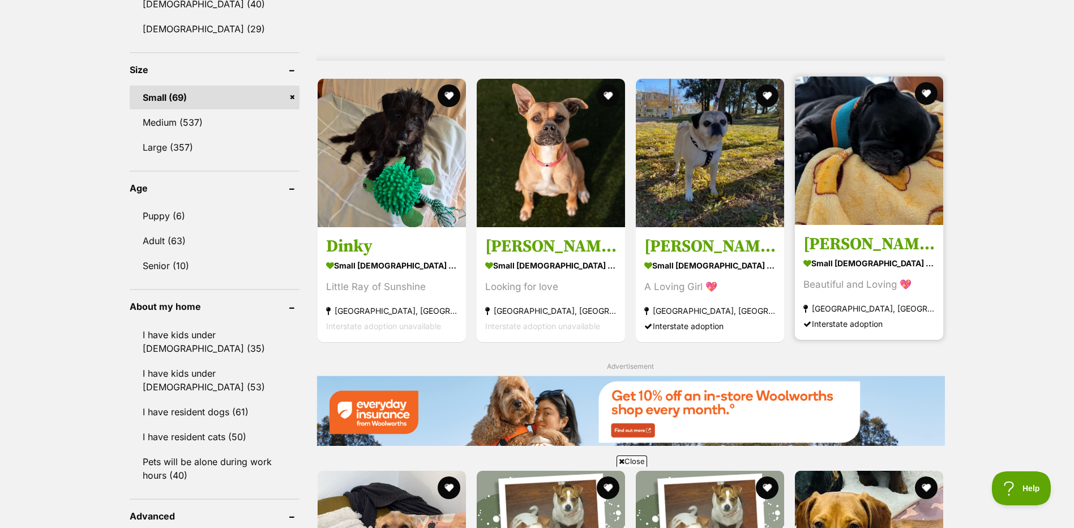
click at [922, 170] on img at bounding box center [869, 150] width 148 height 148
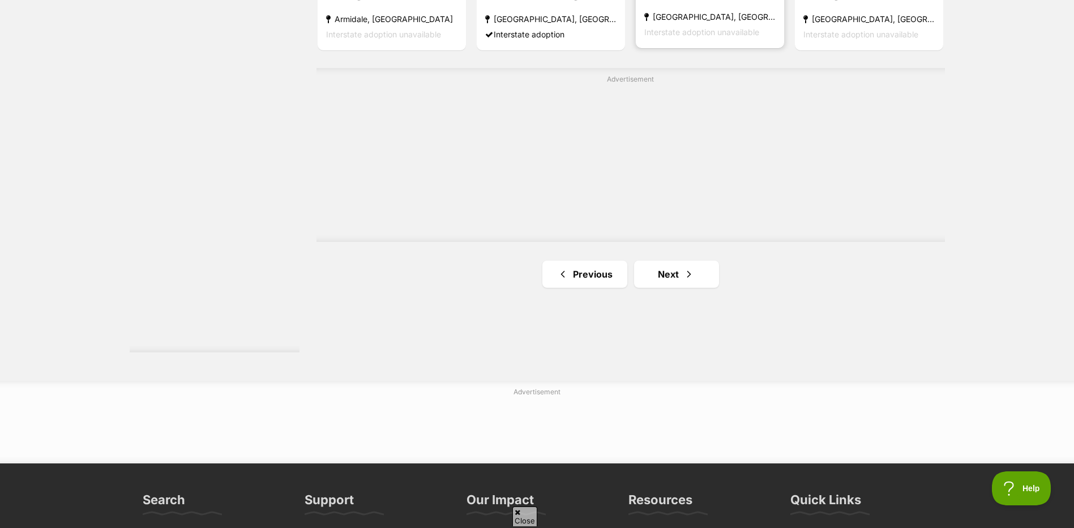
scroll to position [1981, 0]
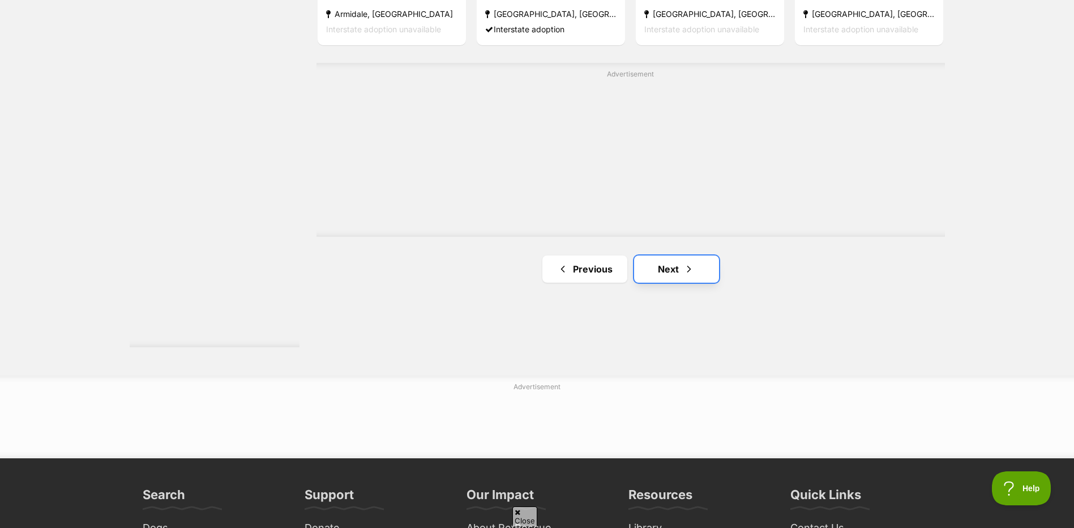
click at [686, 255] on link "Next" at bounding box center [676, 268] width 85 height 27
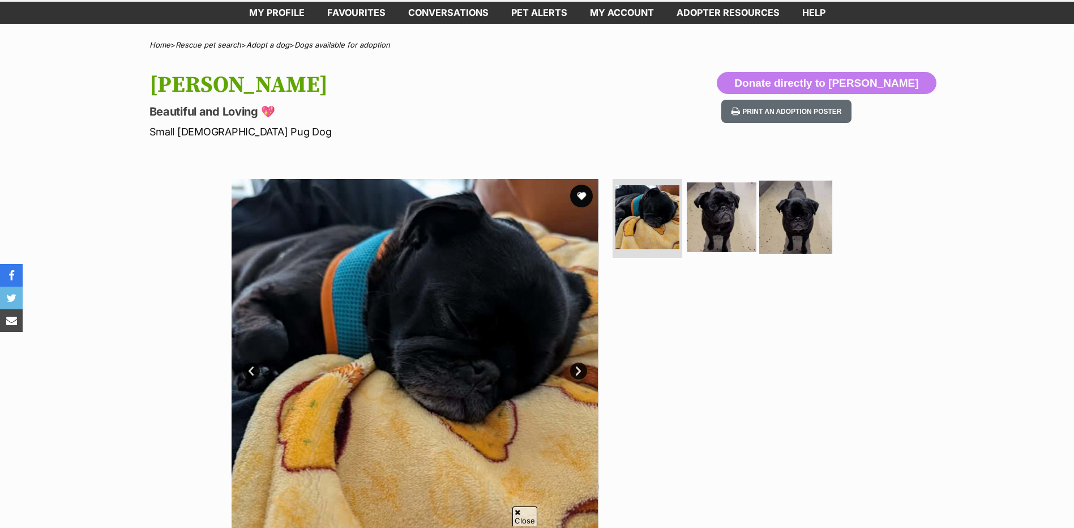
scroll to position [57, 0]
click at [797, 206] on img at bounding box center [795, 216] width 73 height 73
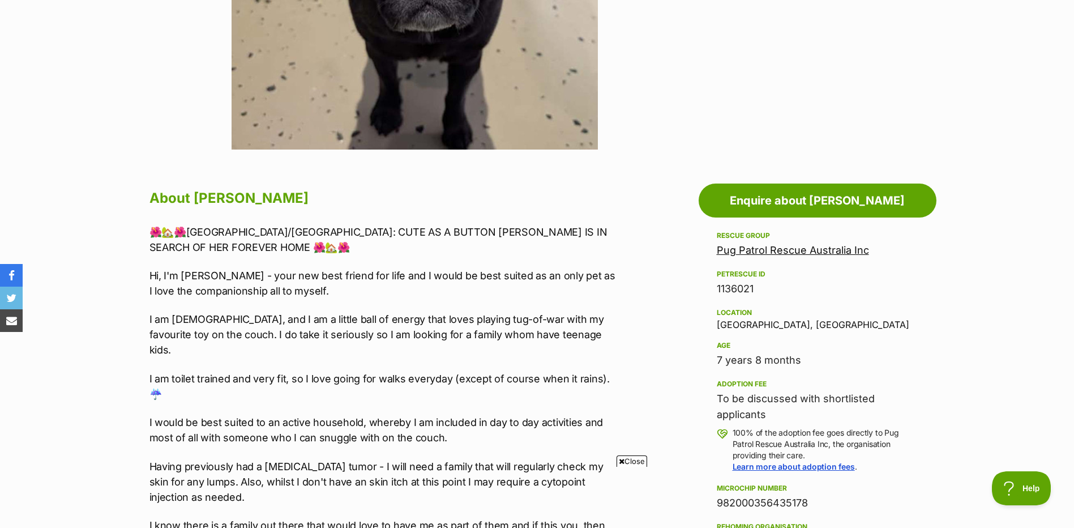
scroll to position [0, 0]
click at [799, 250] on link "Pug Patrol Rescue Australia Inc" at bounding box center [793, 250] width 152 height 12
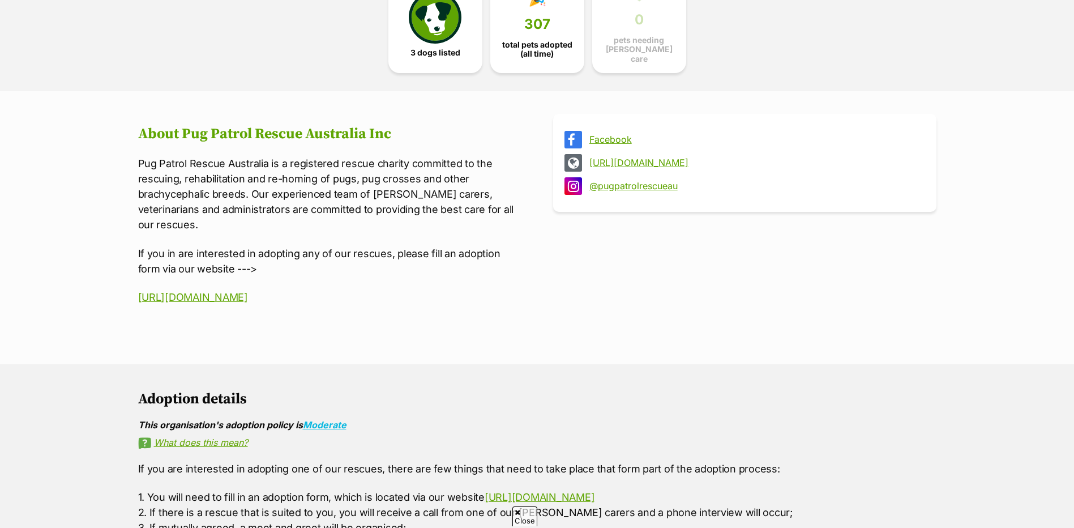
click at [727, 159] on link "[URL][DOMAIN_NAME]" at bounding box center [754, 162] width 331 height 10
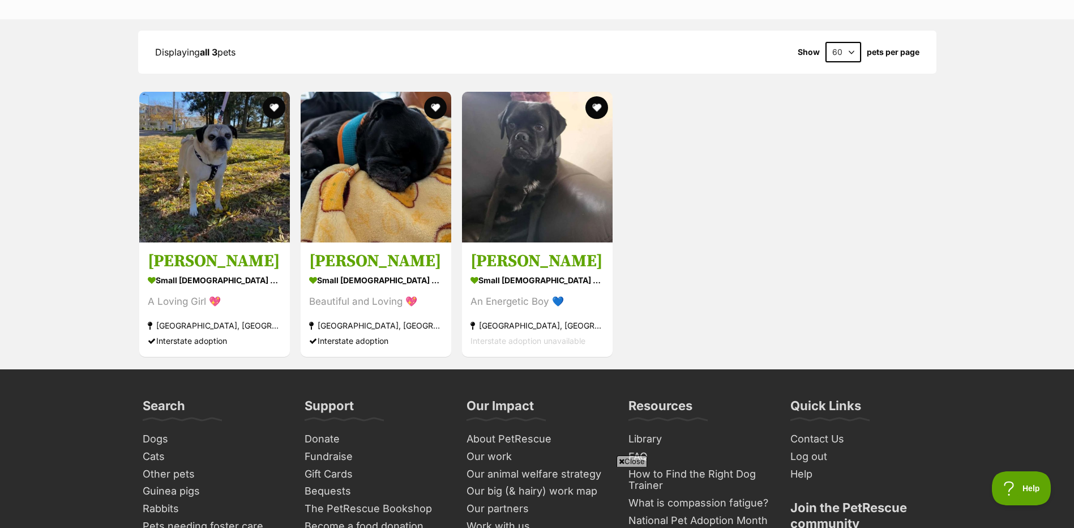
scroll to position [1076, 0]
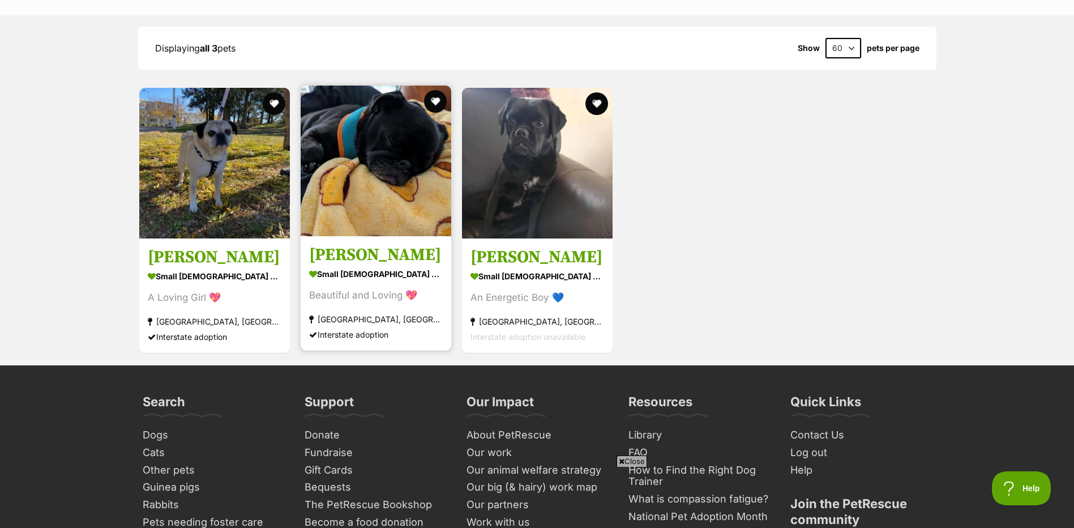
click at [359, 186] on img at bounding box center [376, 160] width 151 height 151
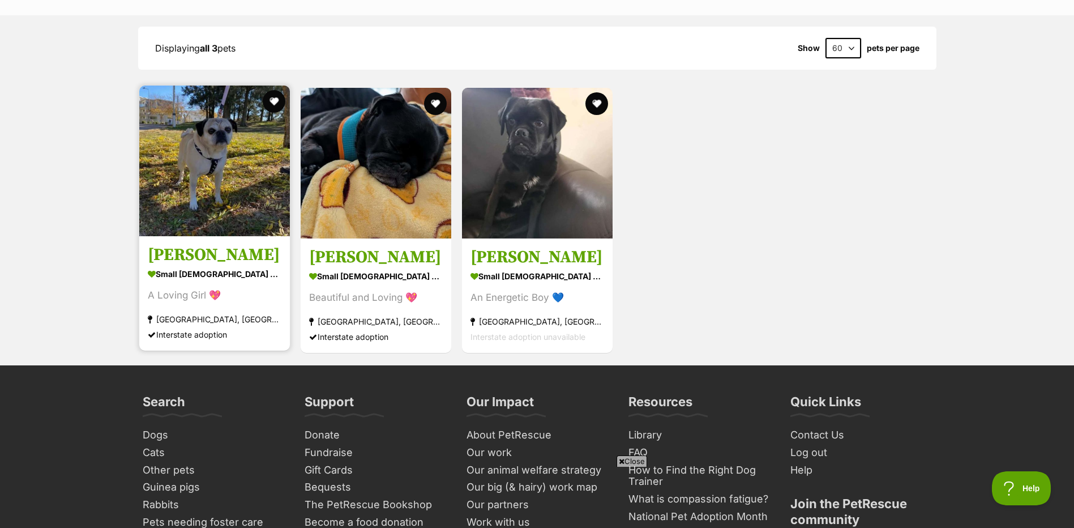
click at [272, 153] on img at bounding box center [214, 160] width 151 height 151
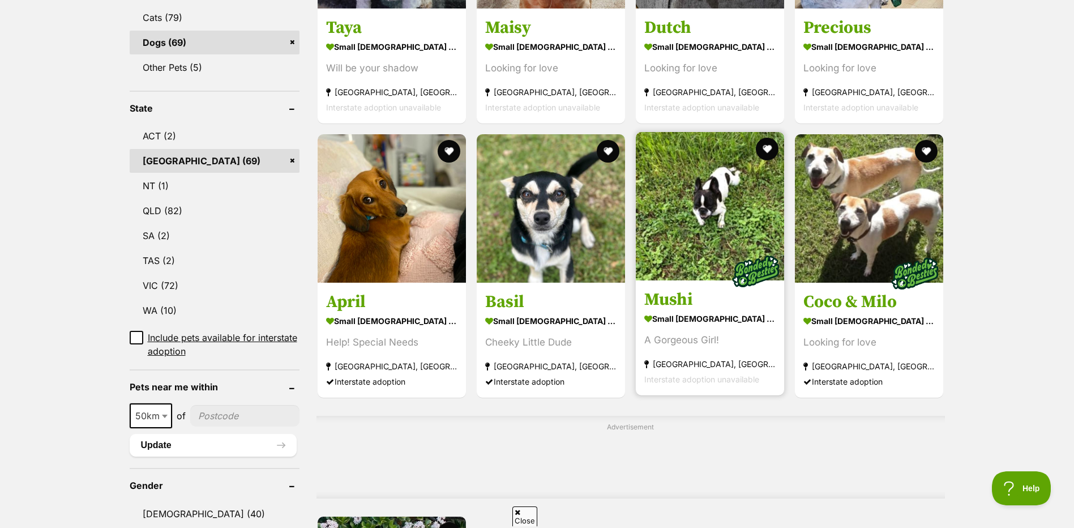
click at [735, 190] on img at bounding box center [710, 206] width 148 height 148
